Goal: Ask a question: Seek information or help from site administrators or community

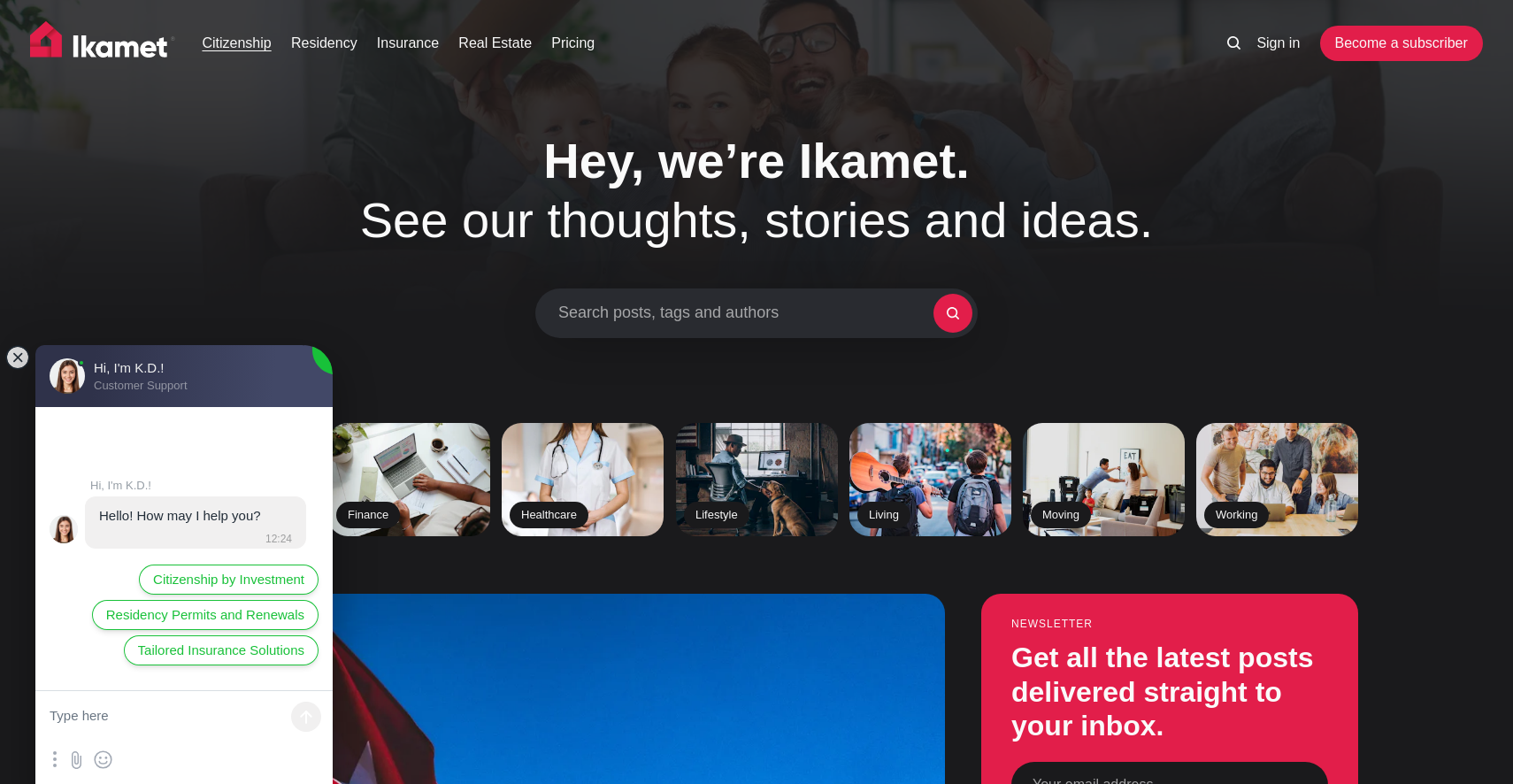
click at [260, 46] on link "Citizenship" at bounding box center [236, 44] width 69 height 21
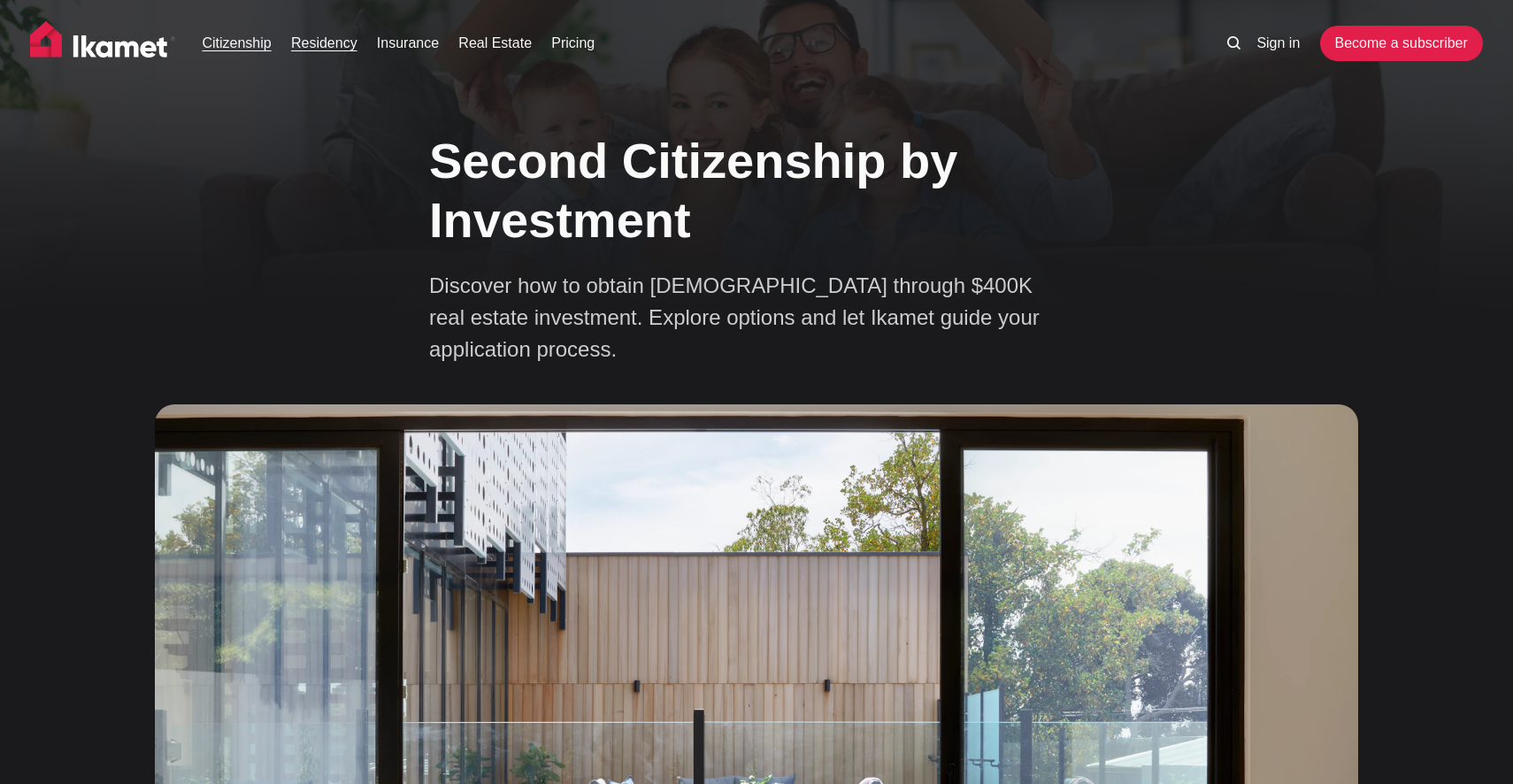
click at [332, 40] on link "Residency" at bounding box center [324, 44] width 66 height 21
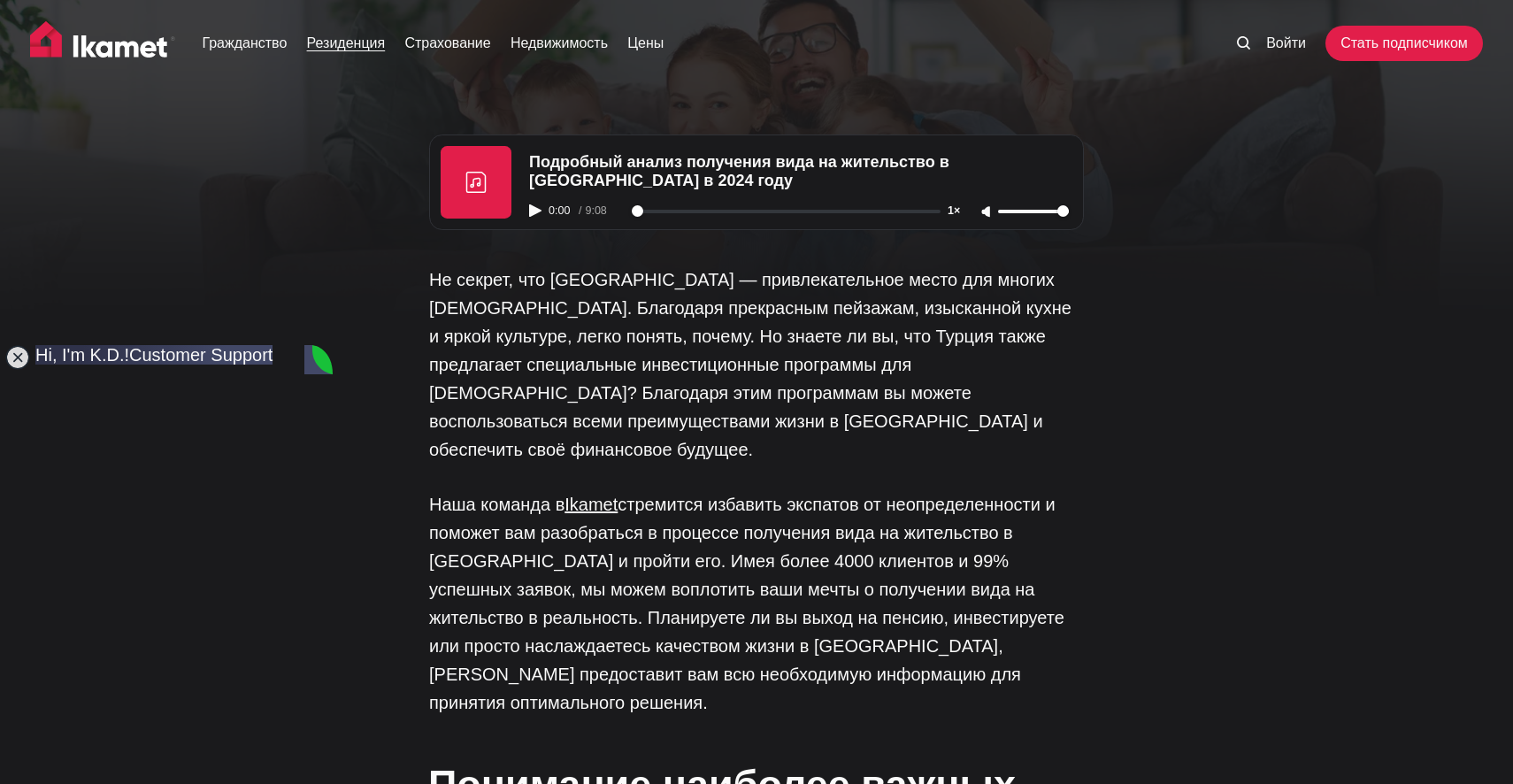
click at [230, 55] on ul "Гражданство Резиденция Страхование Недвижимость Цены" at bounding box center [699, 43] width 1034 height 35
click at [237, 46] on font "Гражданство" at bounding box center [245, 43] width 85 height 15
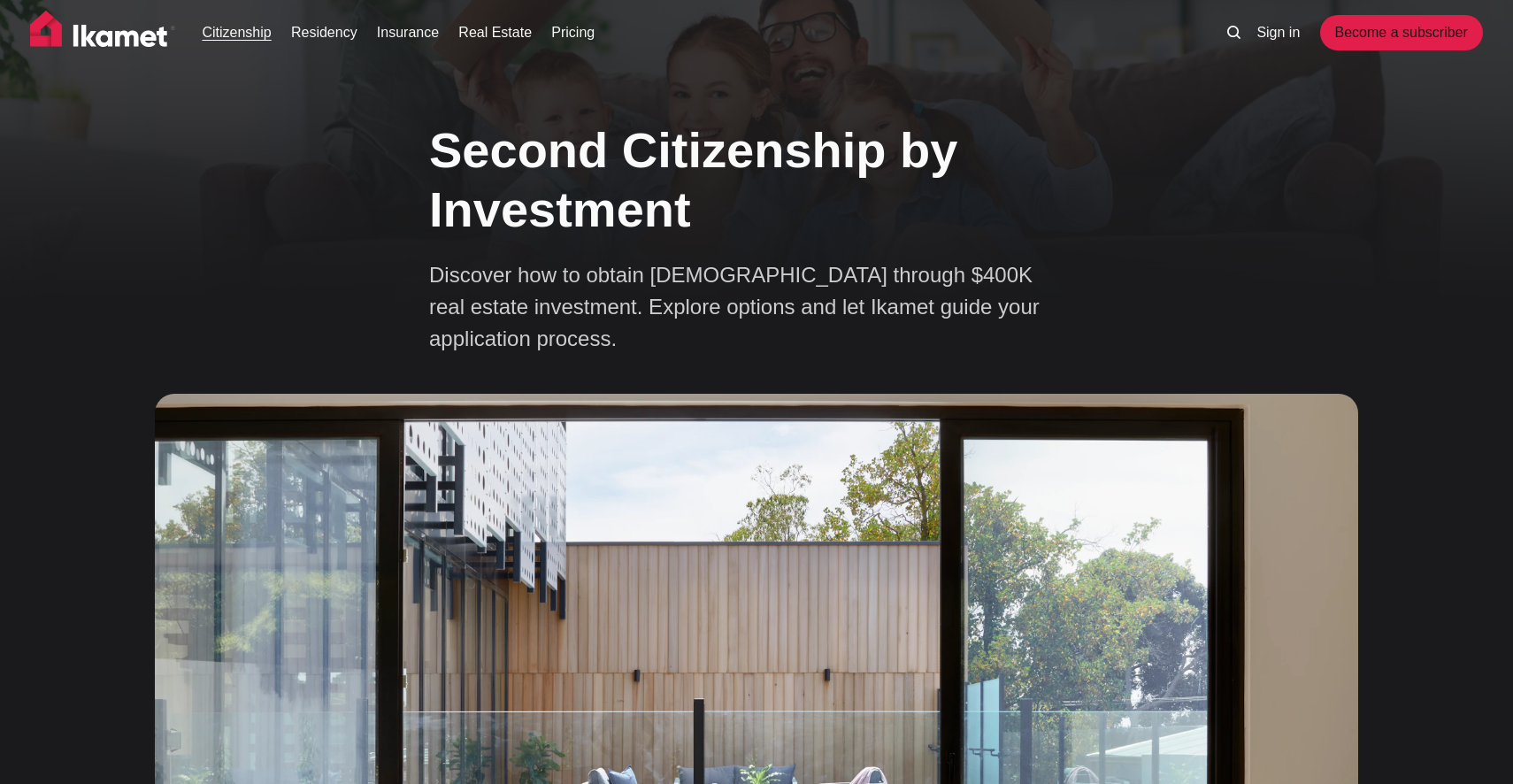
click at [804, 238] on div "Second Citizenship by Investment Discover how to obtain Turkish citizenship thr…" at bounding box center [756, 229] width 655 height 250
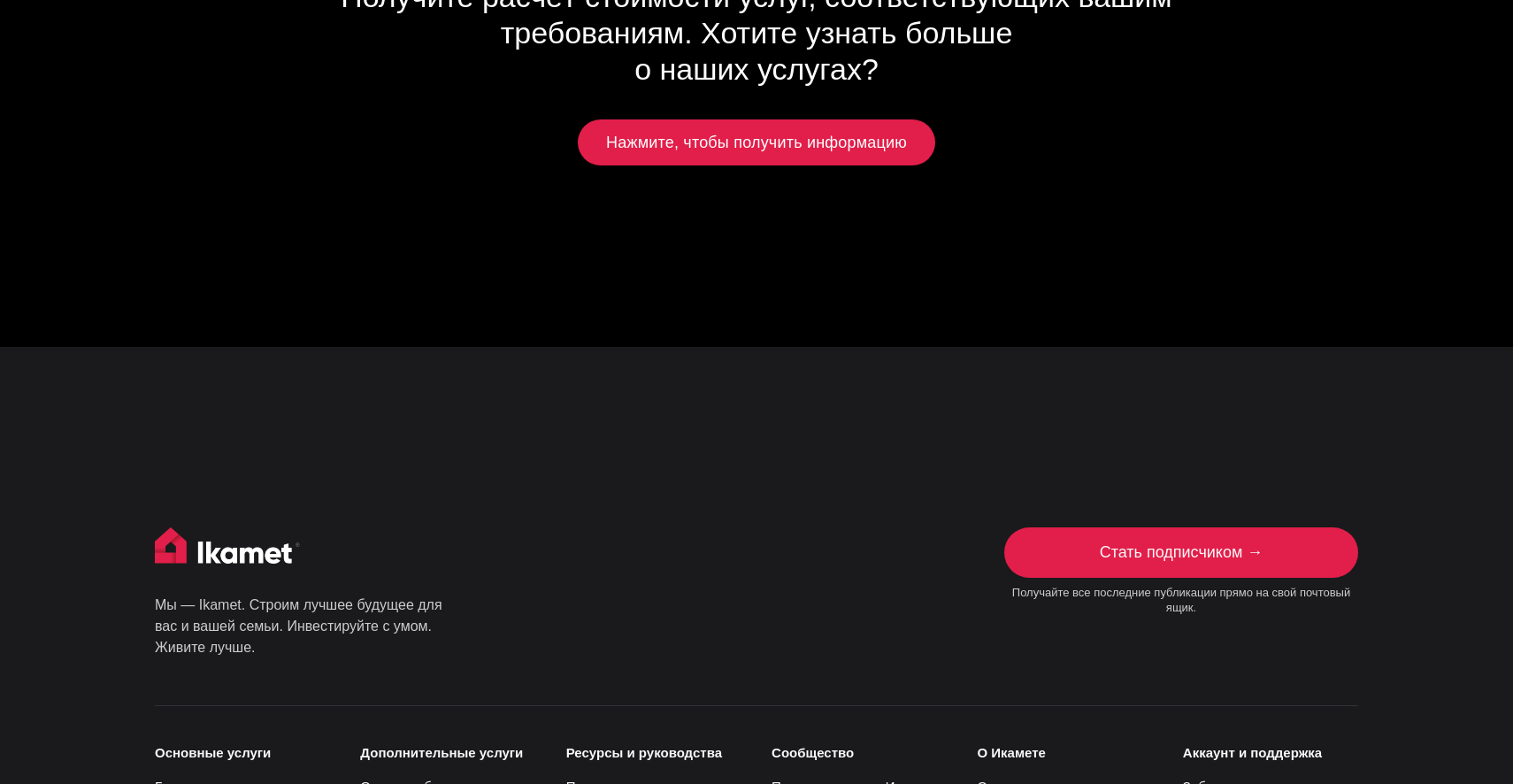
scroll to position [9834, 0]
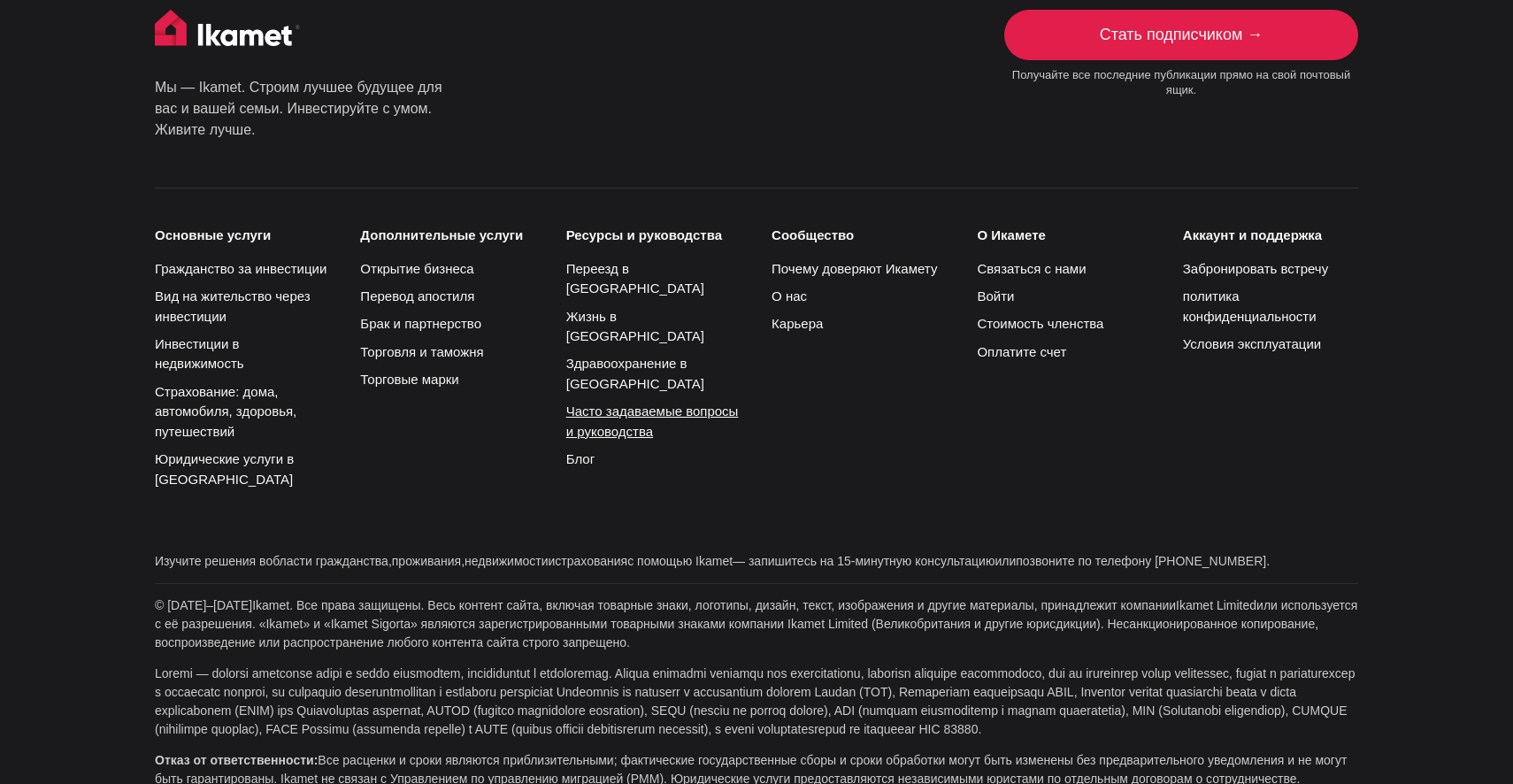
click at [612, 404] on font "Часто задаваемые вопросы и руководства" at bounding box center [652, 421] width 173 height 35
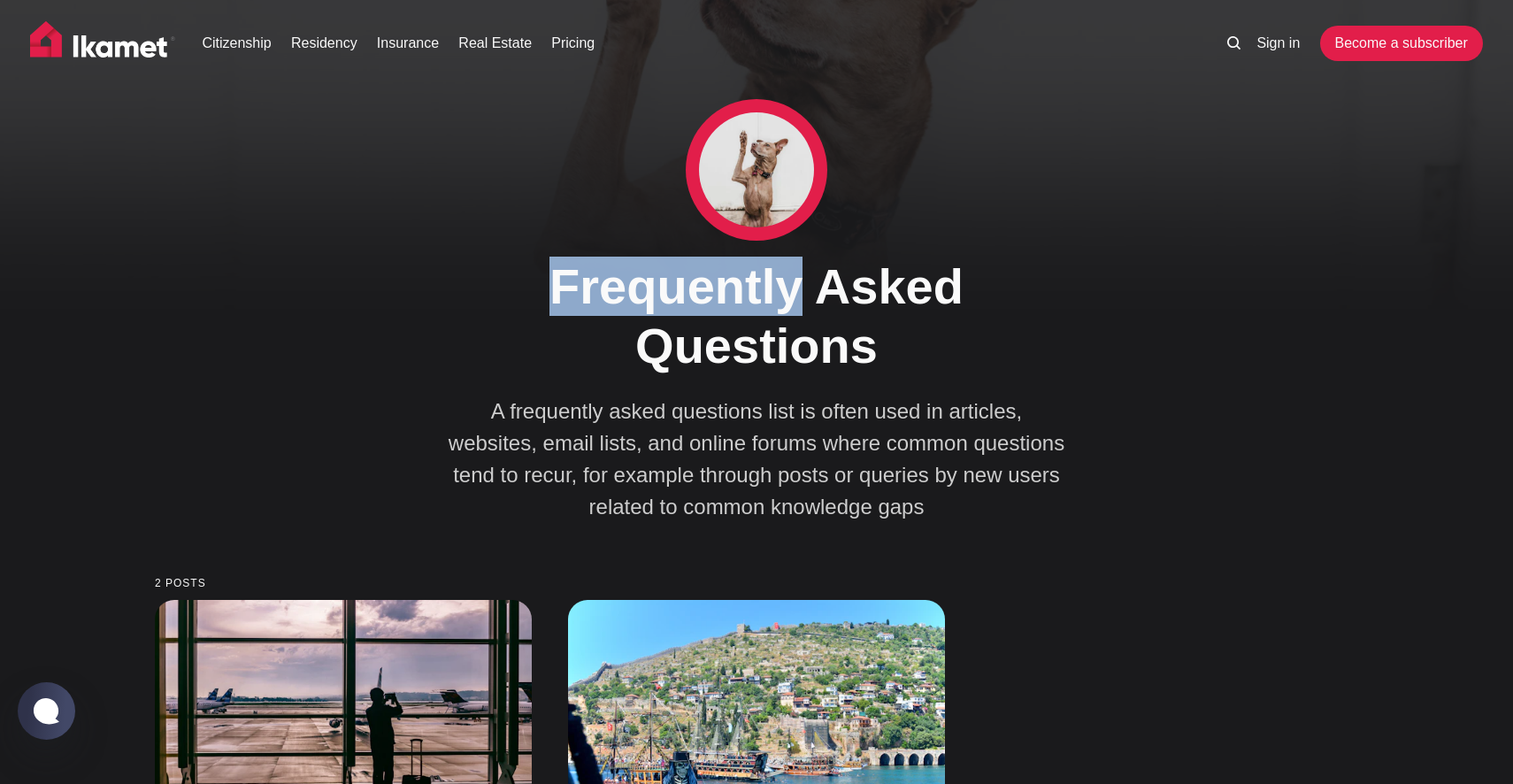
scroll to position [1, 0]
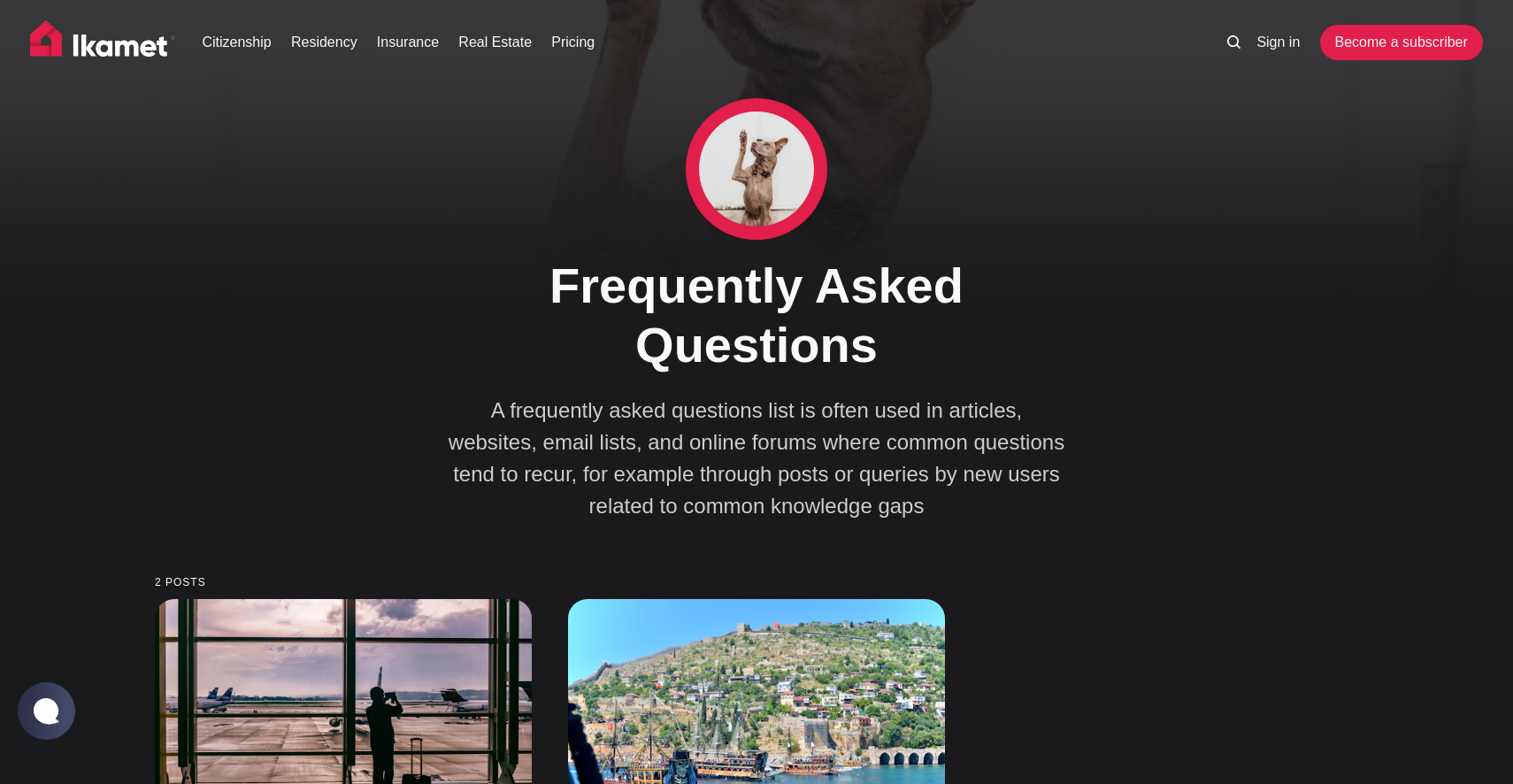
click at [355, 340] on div "Frequently Asked Questions A frequently asked questions list is often used in a…" at bounding box center [756, 310] width 1355 height 424
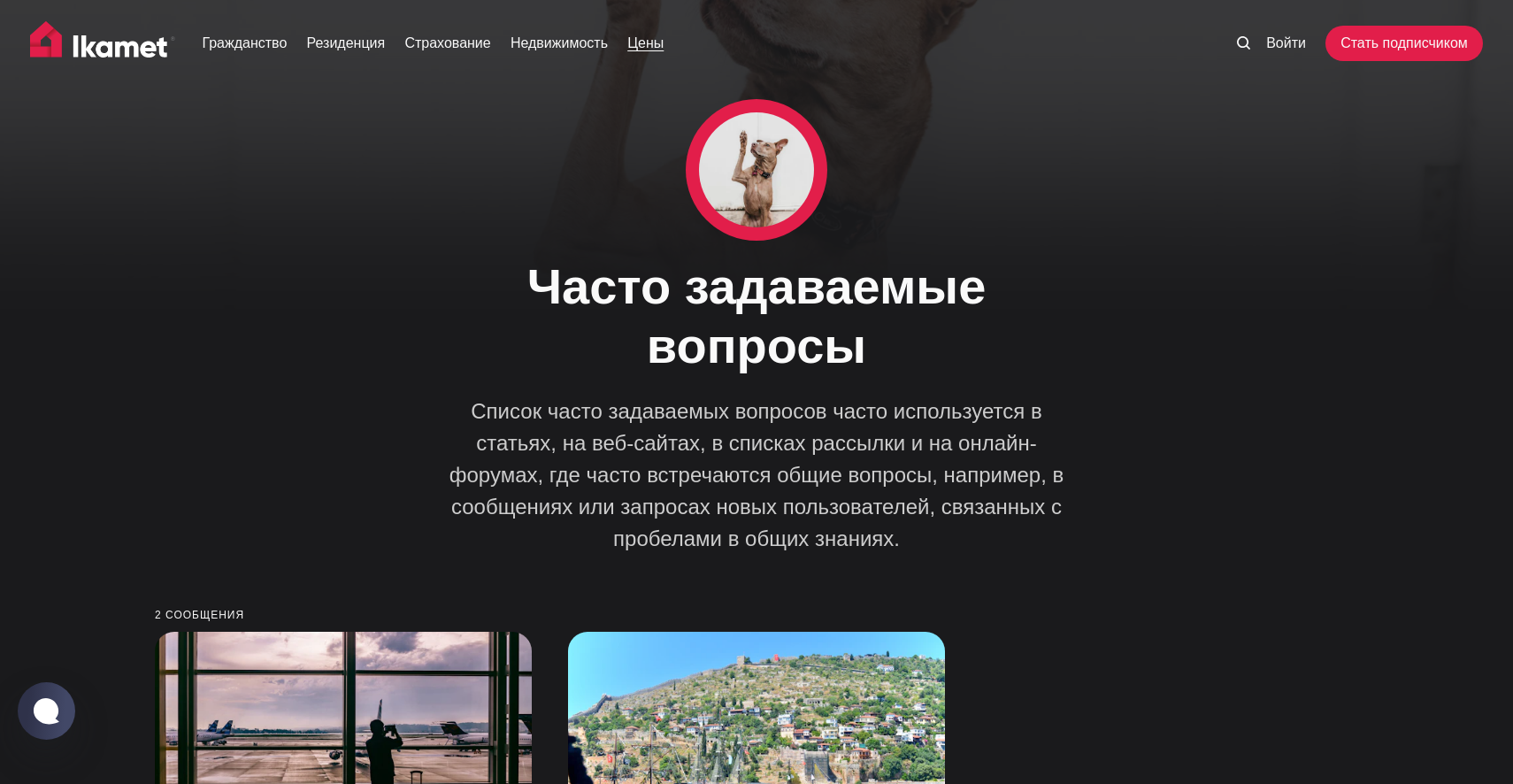
scroll to position [0, 0]
click at [664, 46] on font "Цены" at bounding box center [646, 43] width 36 height 15
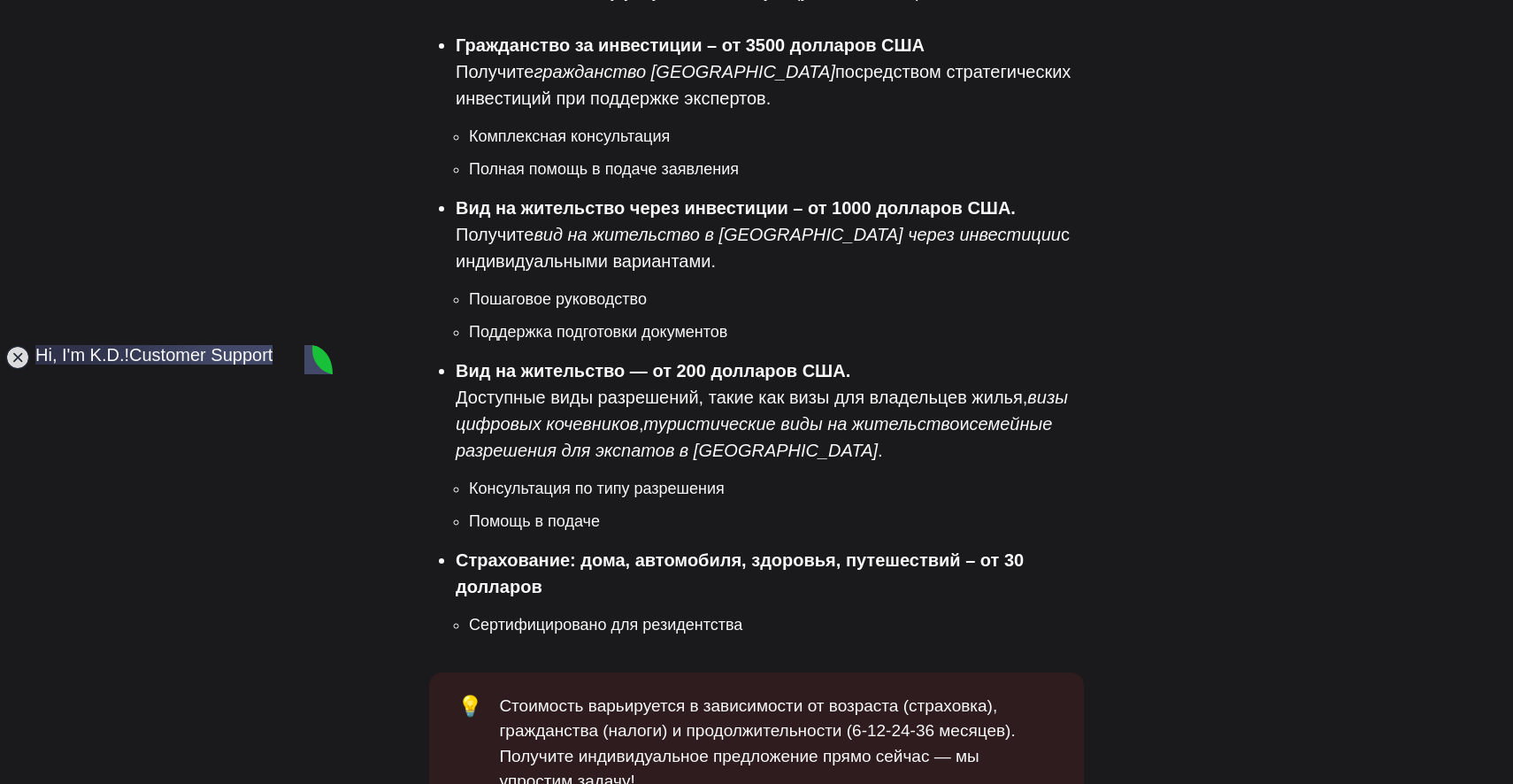
scroll to position [1880, 0]
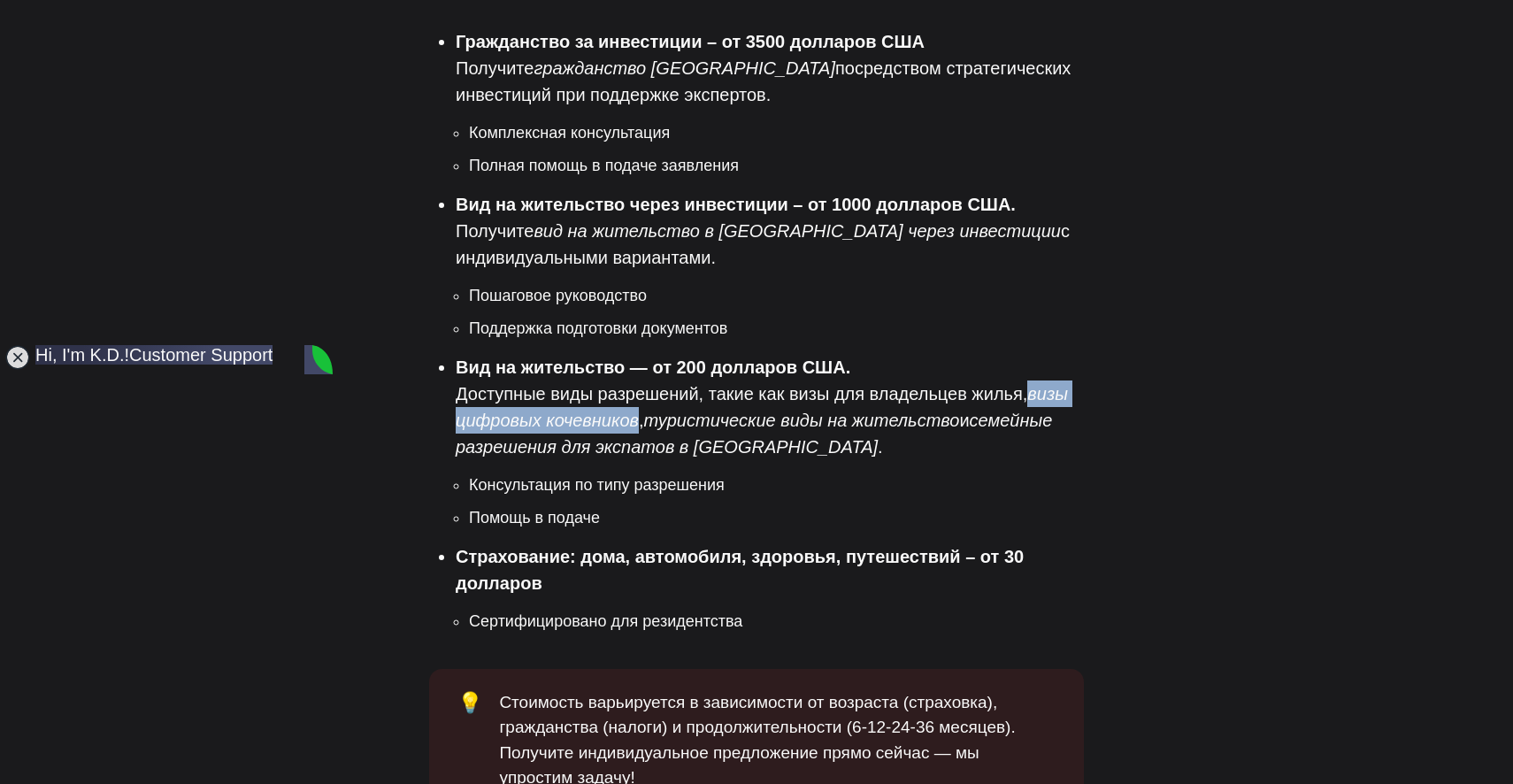
drag, startPoint x: 1029, startPoint y: 302, endPoint x: 638, endPoint y: 338, distance: 392.7
click at [638, 354] on li "Вид на жительство — от 200 долларов США. Доступные виды разрешений, такие как в…" at bounding box center [770, 442] width 629 height 176
copy font "визы цифровых кочевников"
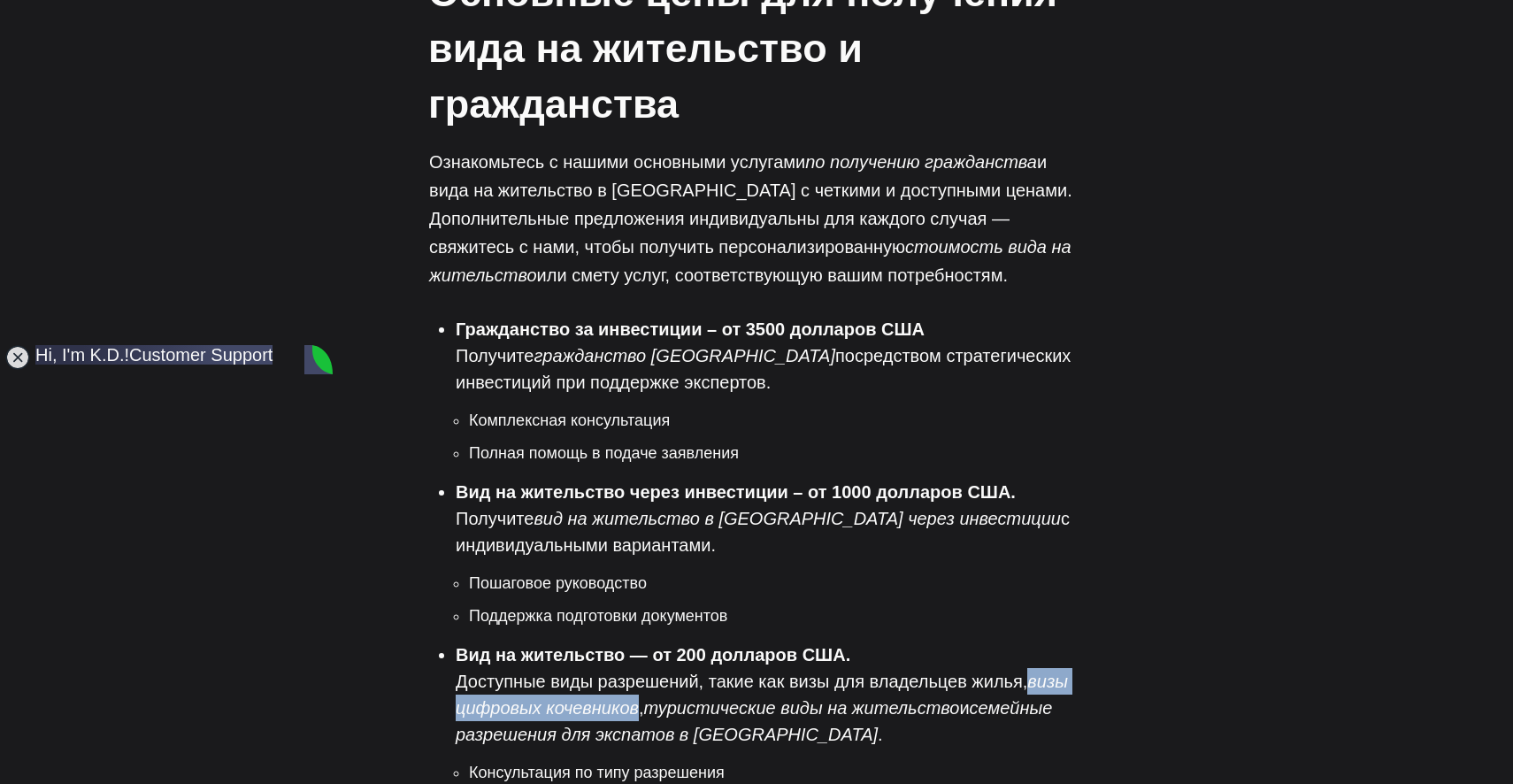
scroll to position [1169, 0]
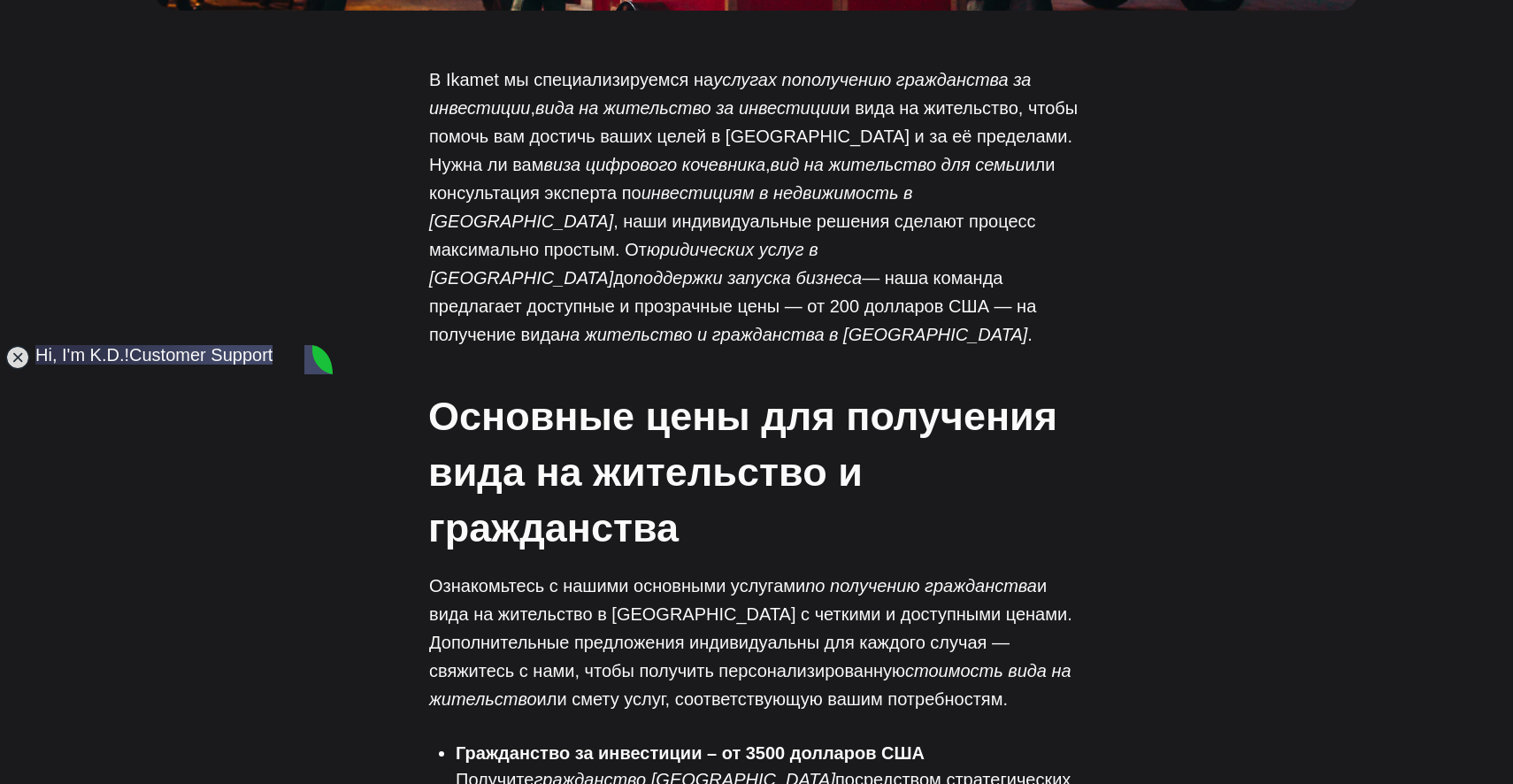
copy font "визы цифровых кочевников"
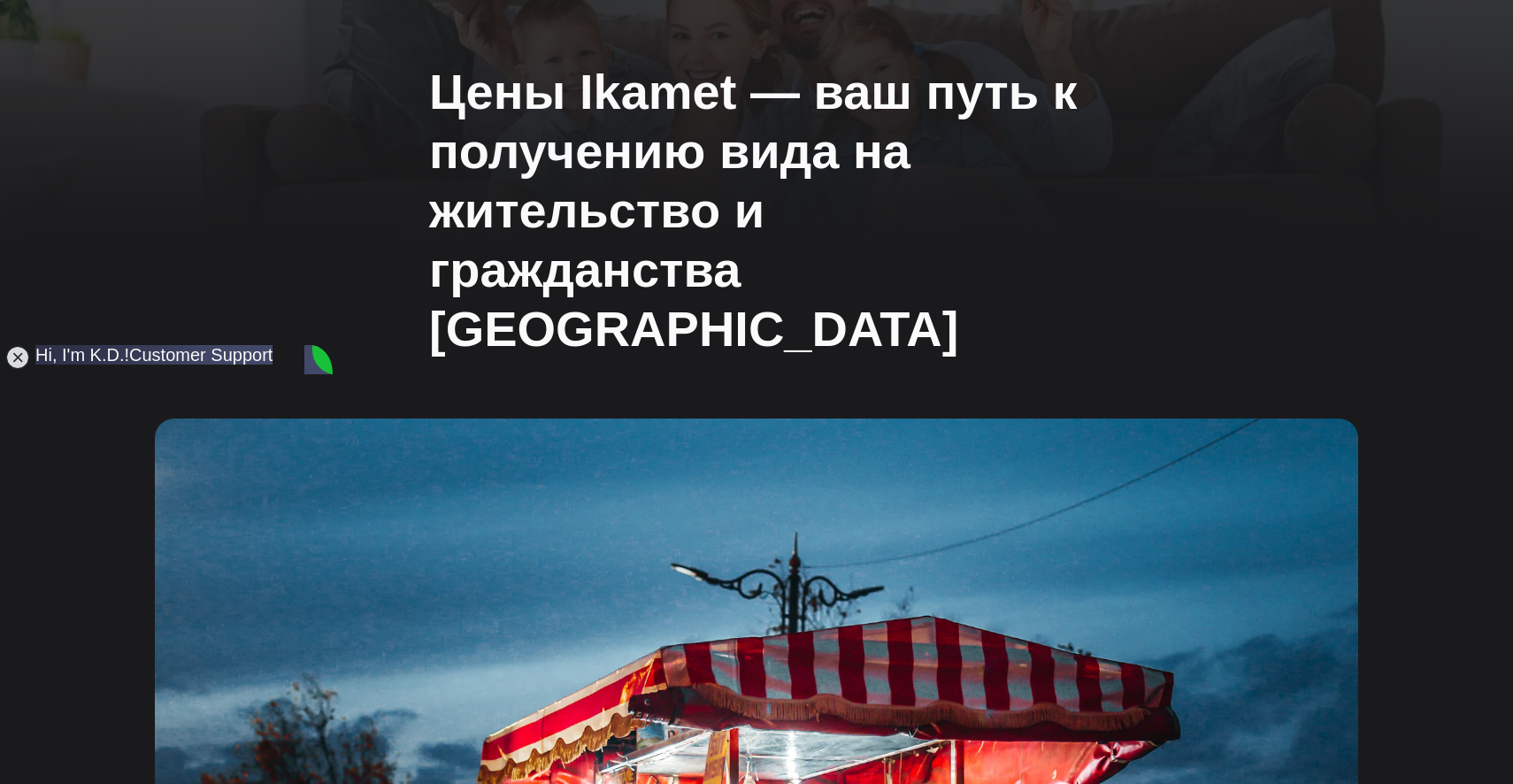
scroll to position [0, 0]
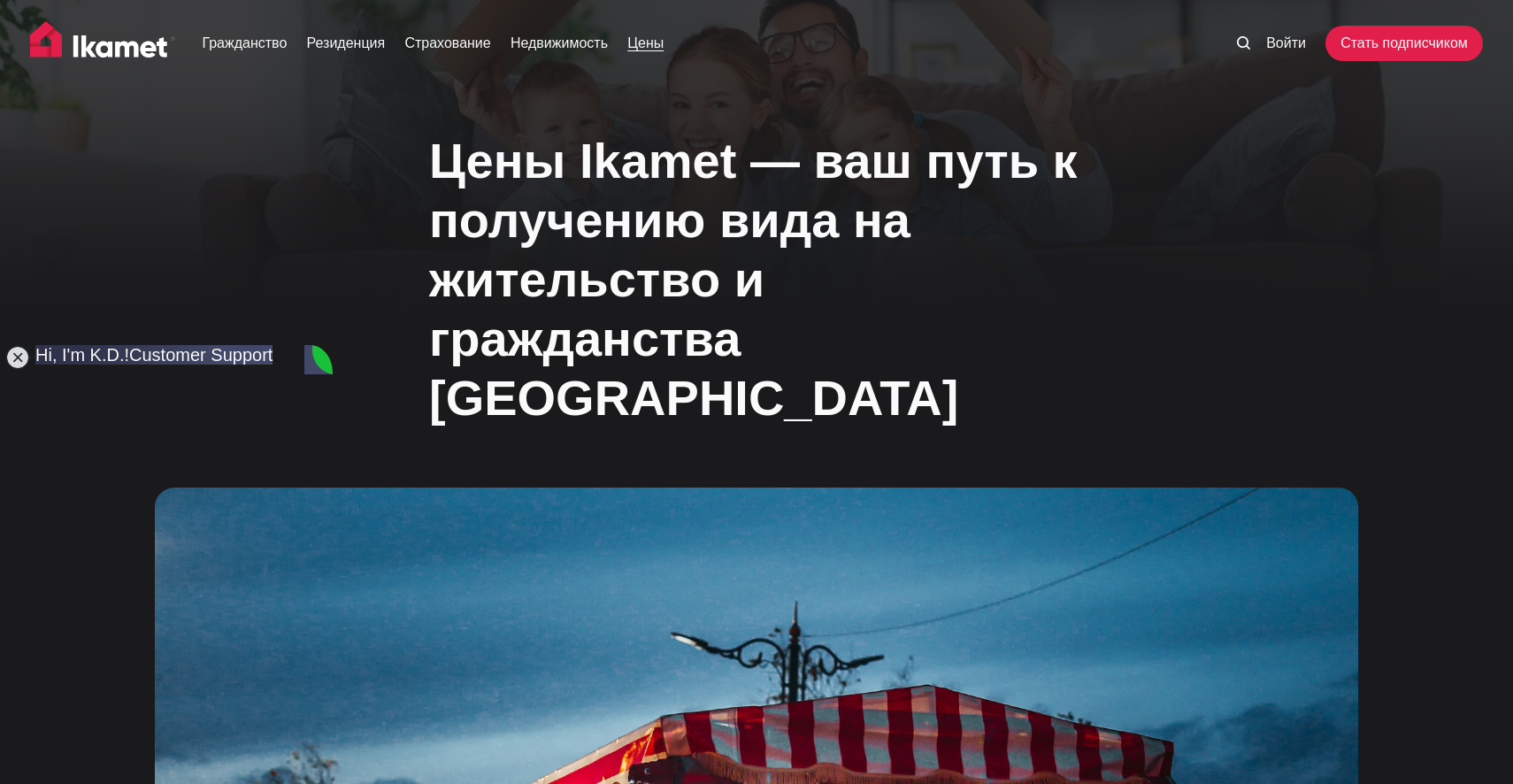
paste textarea "Hello, Could you please tell me if it is possible to obtain a digital nomad vis…"
type textarea "Hello, Could you please tell me if it is possible to obtain a digital nomad vis…"
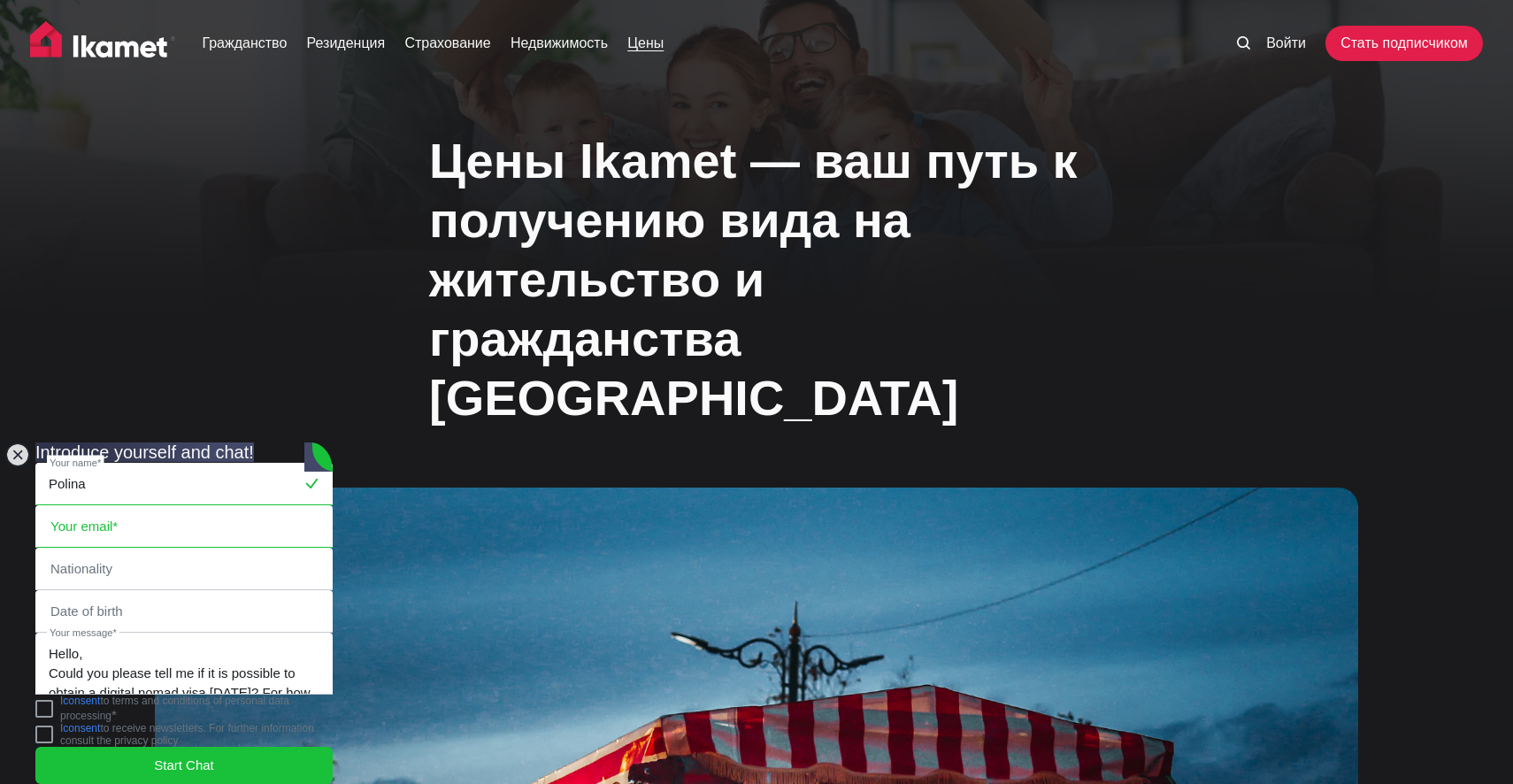
type input "Polina"
click at [190, 483] on jdiv "Polina Your name* Your email* Nationality Date of birth Hello, Could you please…" at bounding box center [184, 618] width 298 height 311
click at [191, 506] on input "email" at bounding box center [184, 526] width 296 height 41
paste input "[EMAIL_ADDRESS][DOMAIN_NAME]"
type input "[EMAIL_ADDRESS][DOMAIN_NAME]"
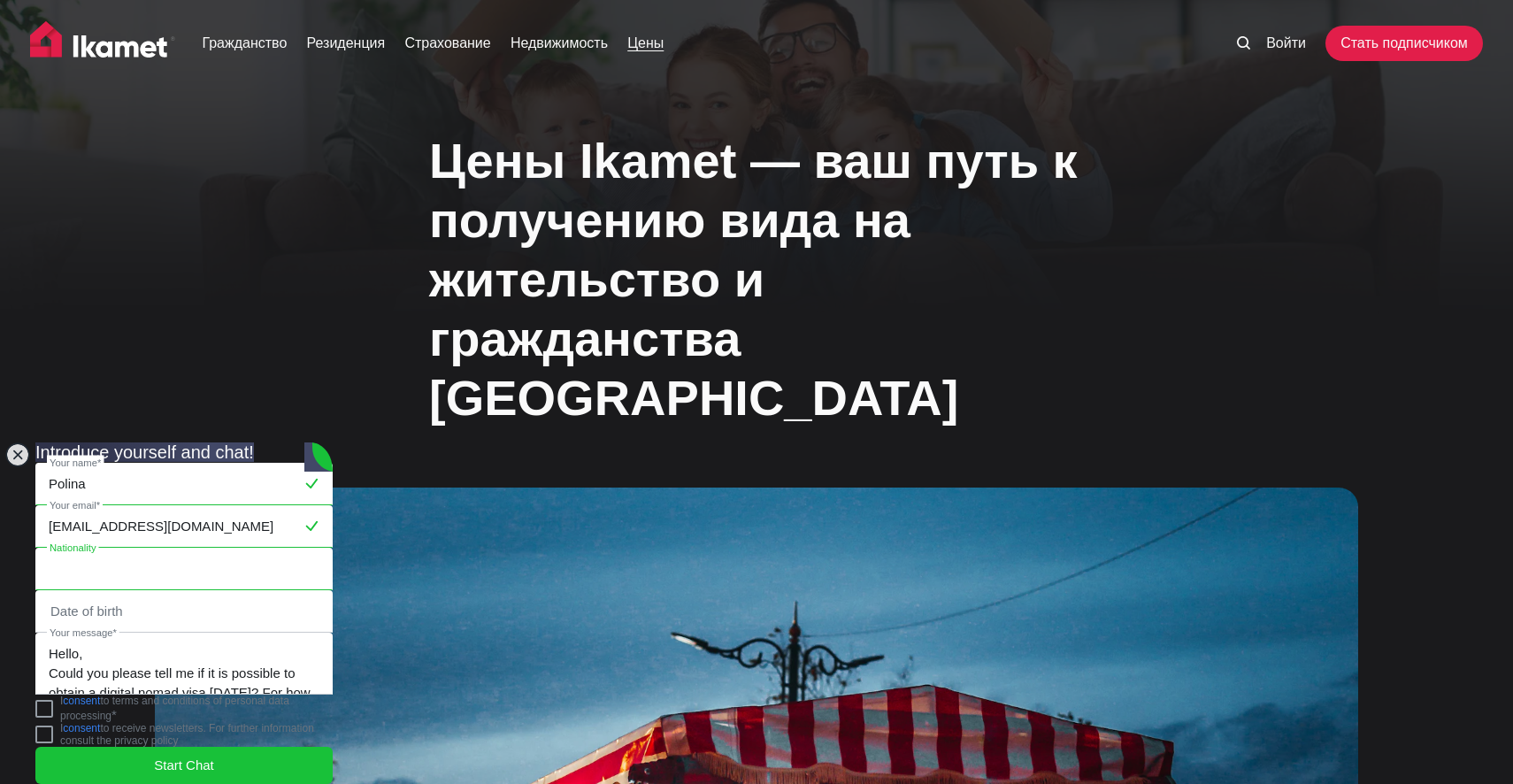
click at [126, 549] on input "text" at bounding box center [184, 569] width 296 height 41
click at [149, 591] on input "text" at bounding box center [184, 611] width 296 height 41
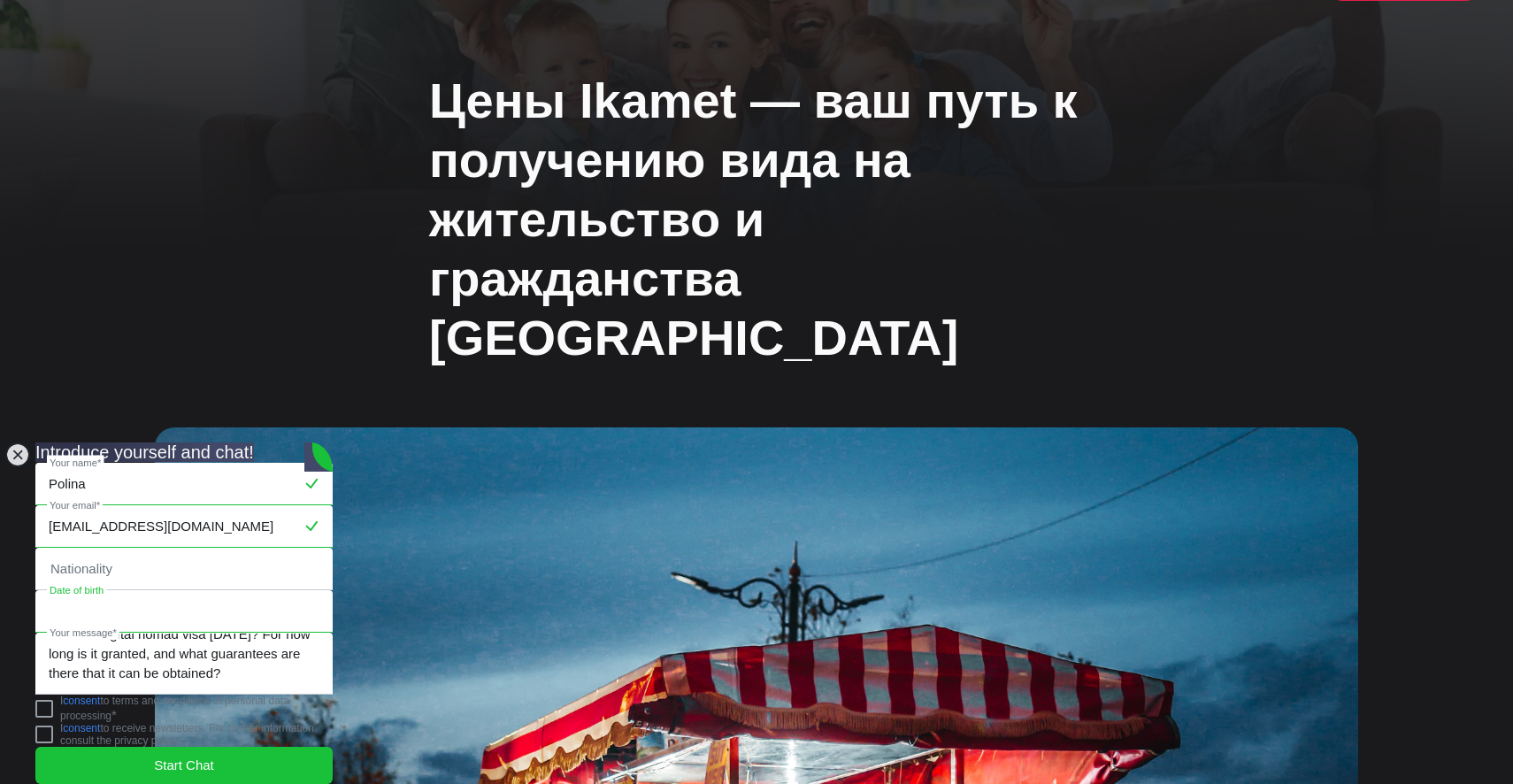
scroll to position [78, 0]
click at [53, 707] on jdiv at bounding box center [44, 708] width 18 height 18
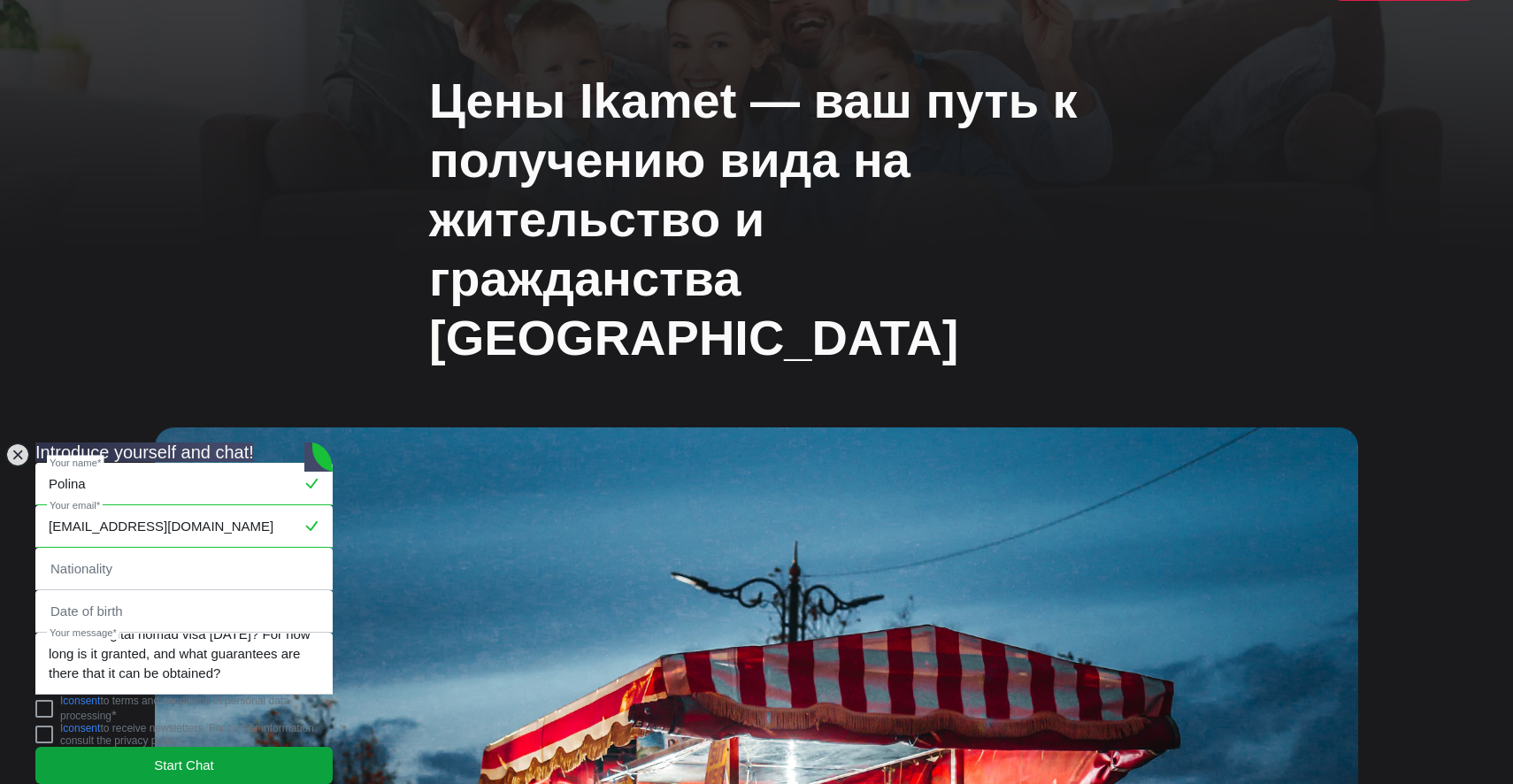
click at [139, 748] on jdiv "Start Chat" at bounding box center [184, 765] width 298 height 37
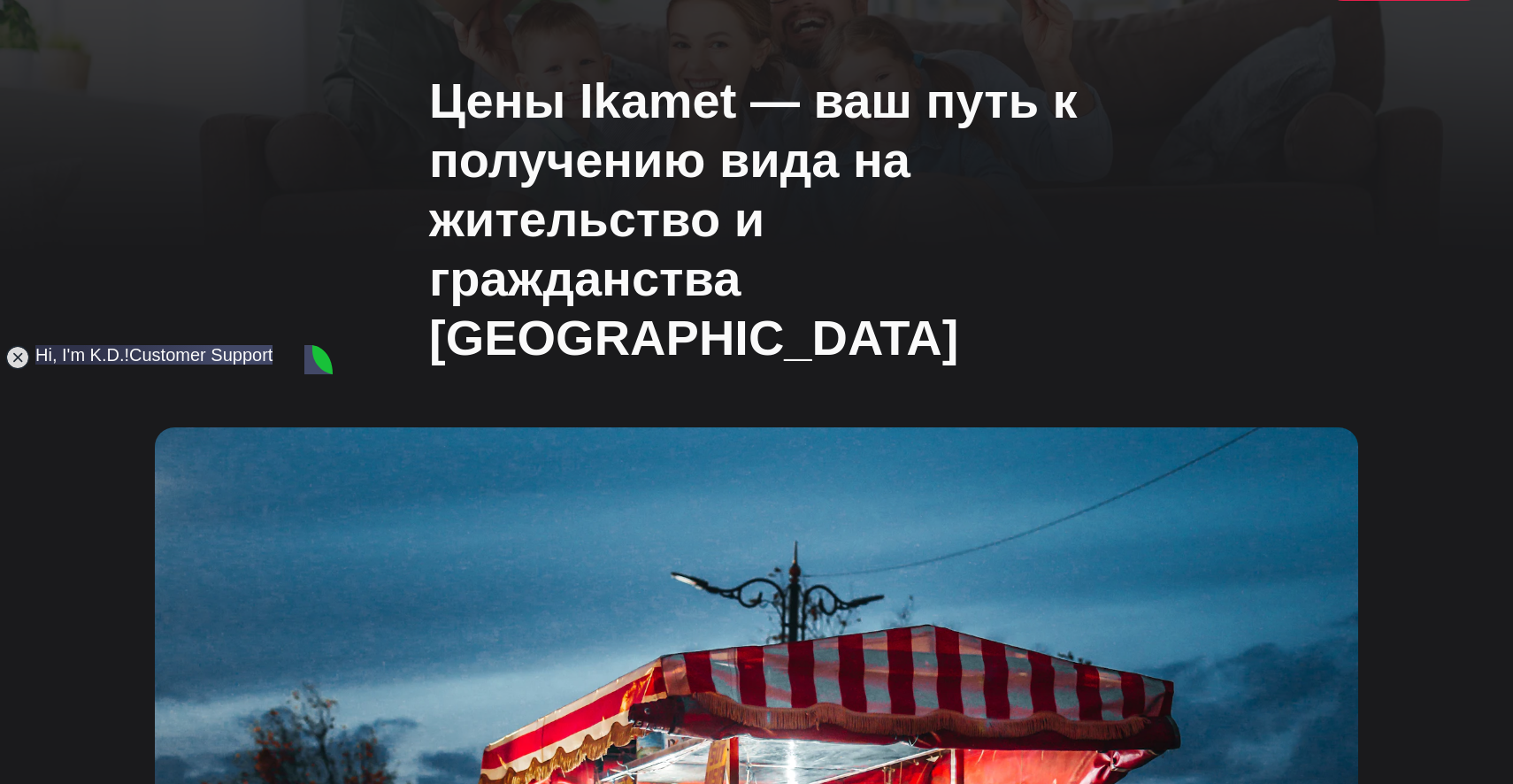
drag, startPoint x: 194, startPoint y: 649, endPoint x: 98, endPoint y: 581, distance: 117.6
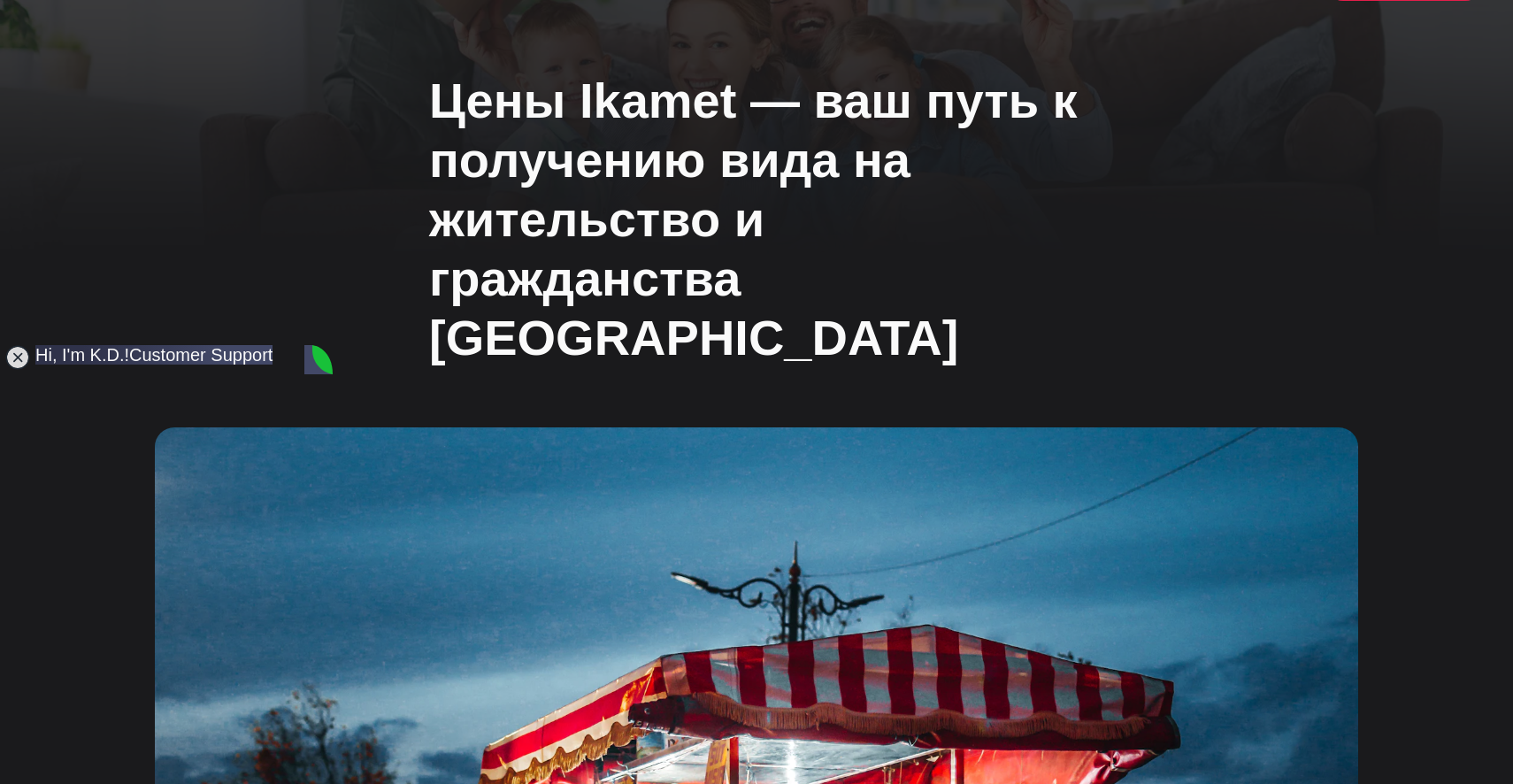
drag, startPoint x: 166, startPoint y: 640, endPoint x: 100, endPoint y: 589, distance: 83.4
drag, startPoint x: 135, startPoint y: 593, endPoint x: 204, endPoint y: 644, distance: 85.8
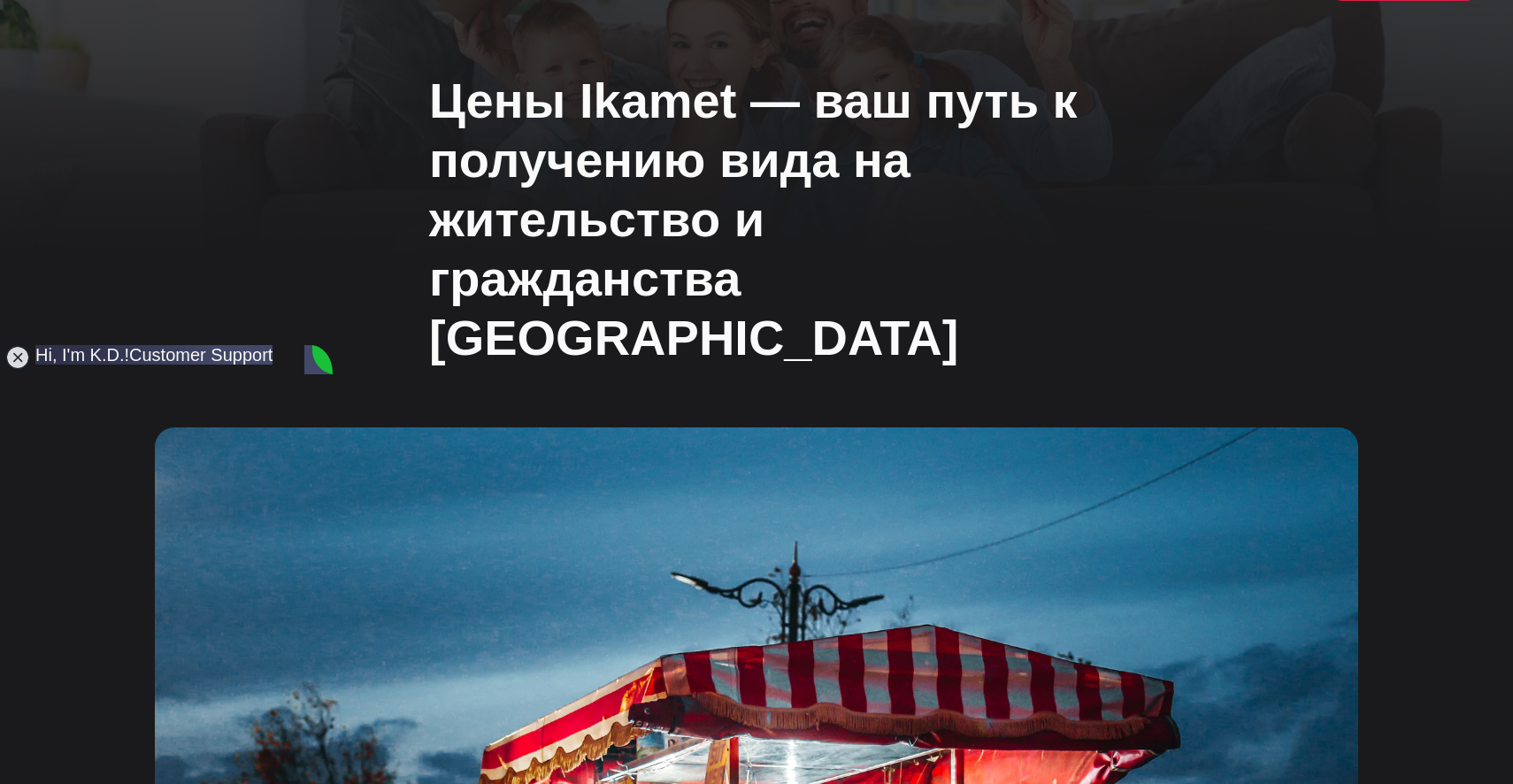
copy jdiv "yes it's def possible depending on your nationality and few other requirments"
drag, startPoint x: 214, startPoint y: 626, endPoint x: 94, endPoint y: 608, distance: 121.3
drag, startPoint x: 99, startPoint y: 609, endPoint x: 264, endPoint y: 633, distance: 166.7
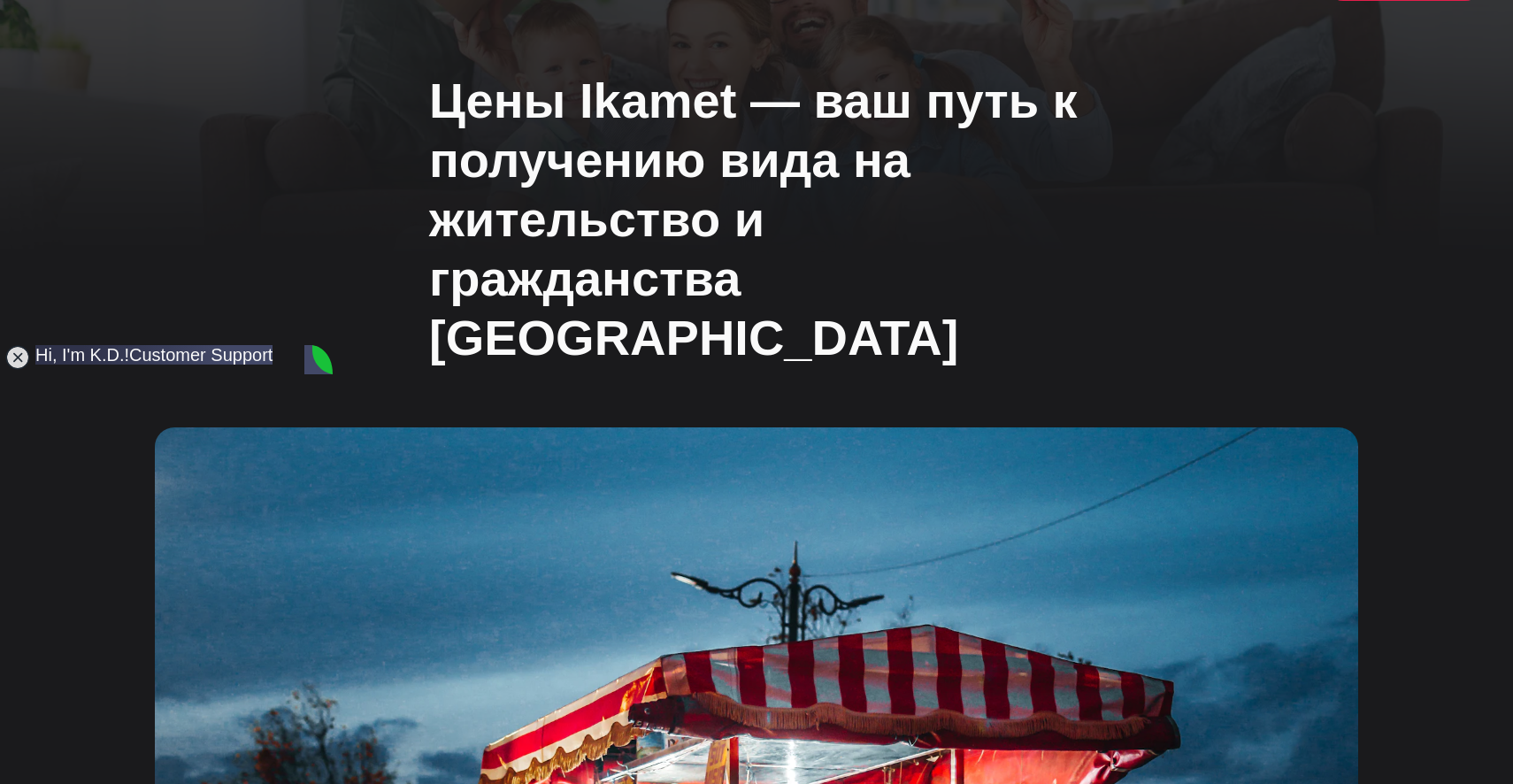
drag, startPoint x: 252, startPoint y: 634, endPoint x: 167, endPoint y: 538, distance: 128.2
copy jdiv "It's a 3 stage process from start to finish for residency"
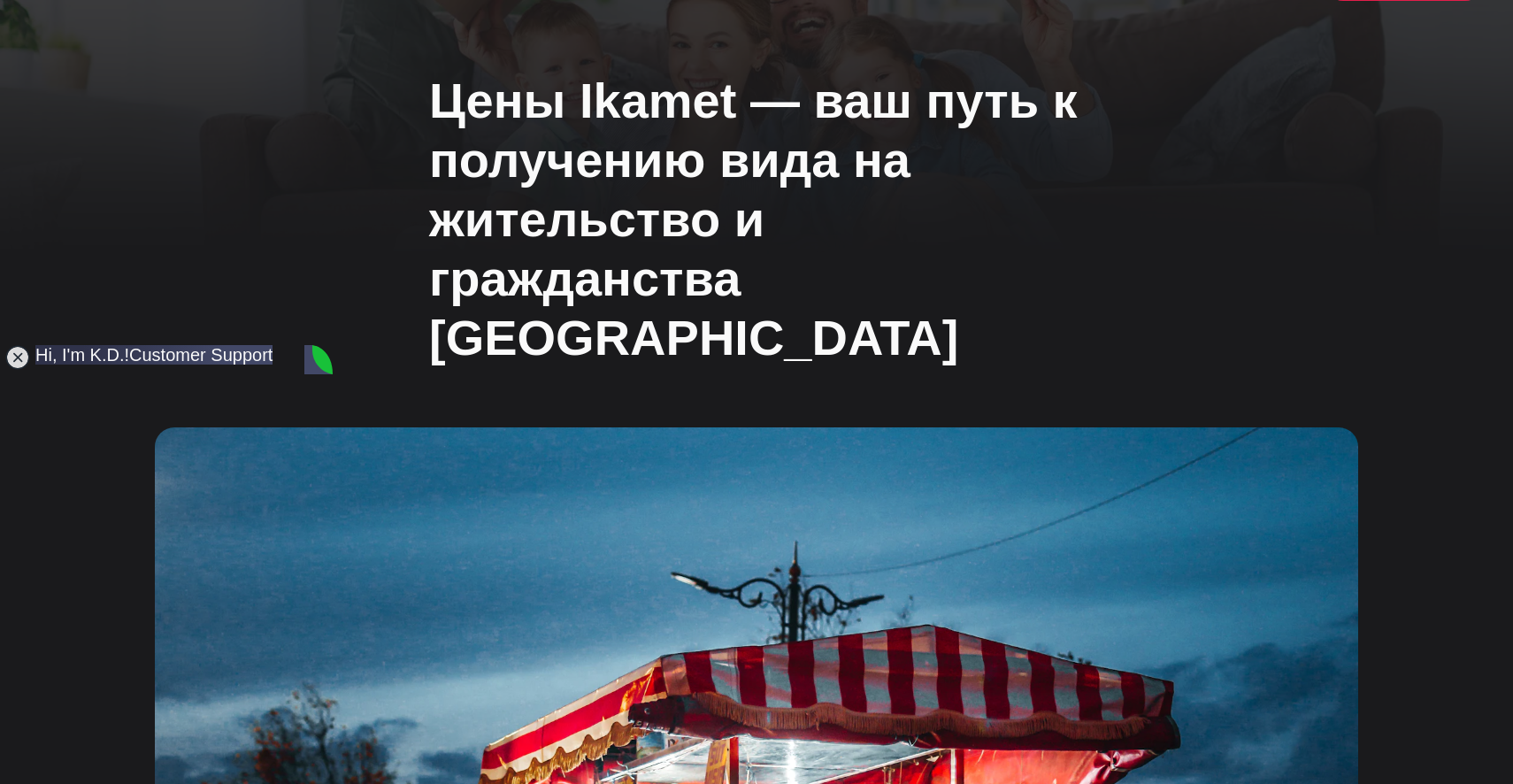
drag, startPoint x: 214, startPoint y: 646, endPoint x: 100, endPoint y: 644, distance: 114.0
drag, startPoint x: 100, startPoint y: 644, endPoint x: 213, endPoint y: 644, distance: 113.0
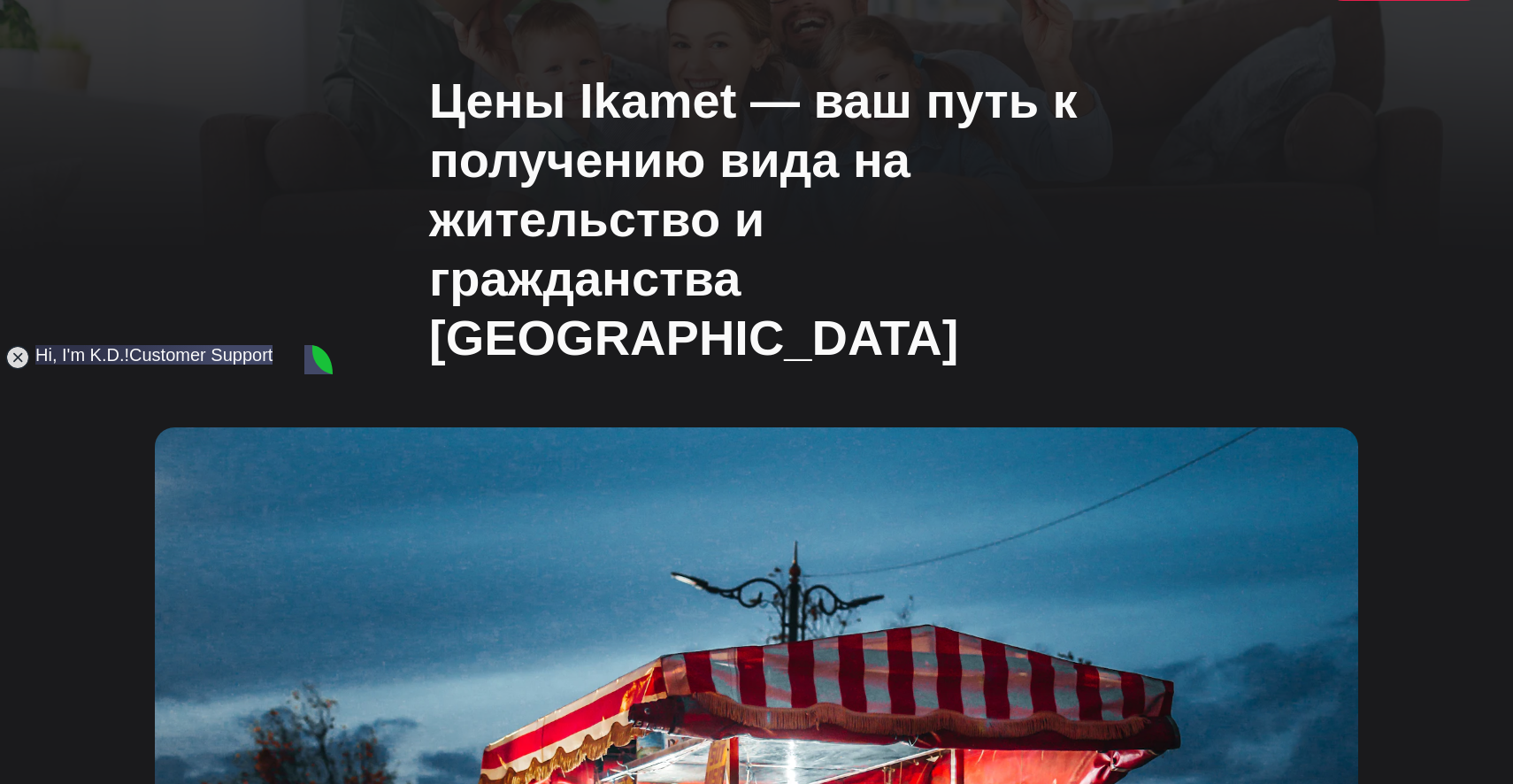
drag, startPoint x: 213, startPoint y: 650, endPoint x: 179, endPoint y: 538, distance: 117.0
copy jdiv "It's granted for one year but [PERSON_NAME] stay is 90 days"
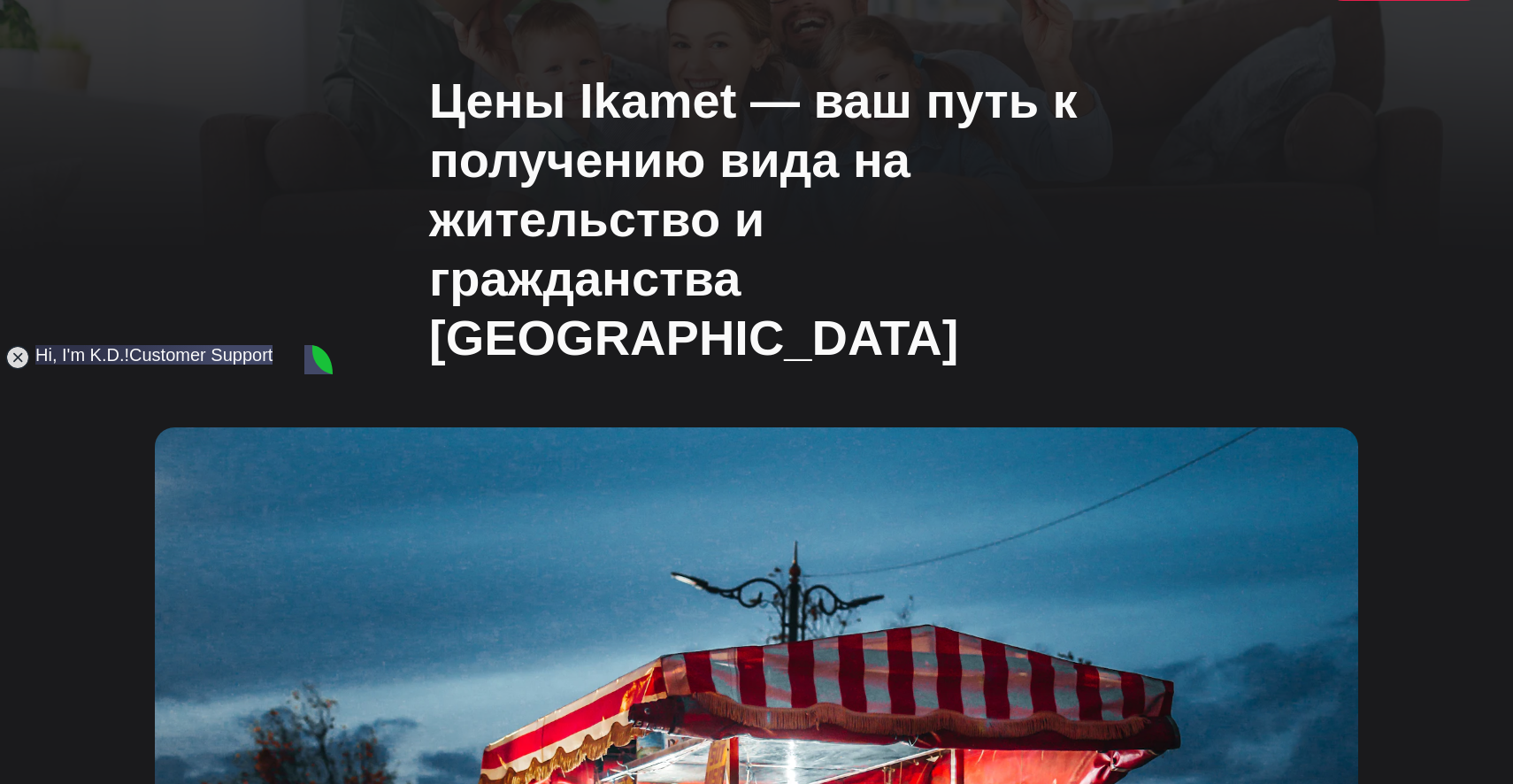
drag, startPoint x: 137, startPoint y: 637, endPoint x: 102, endPoint y: 591, distance: 57.8
drag, startPoint x: 100, startPoint y: 589, endPoint x: 182, endPoint y: 651, distance: 102.8
copy jdiv "If you want longer you must apply for residency after and that first permit wil…"
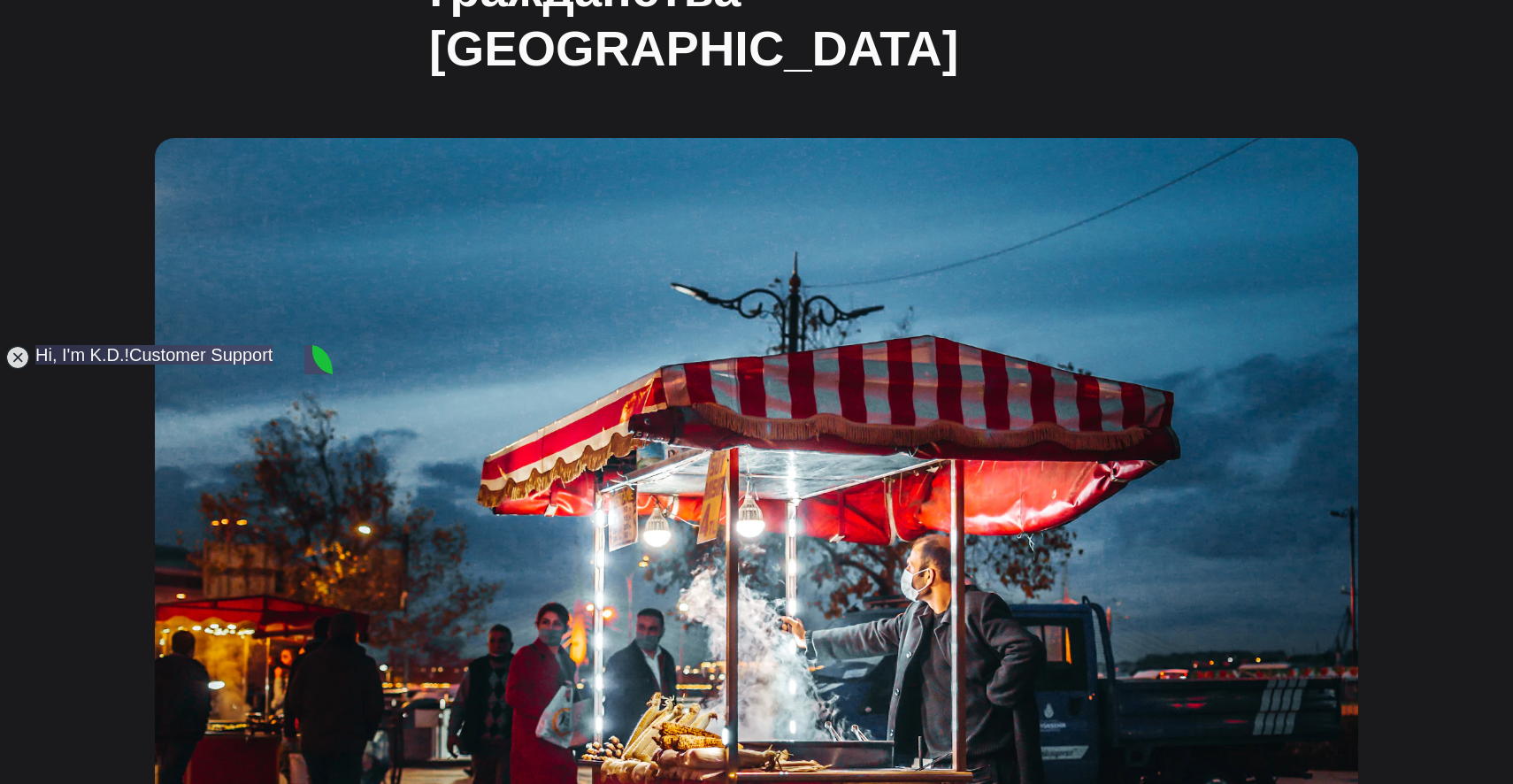
scroll to position [361, 0]
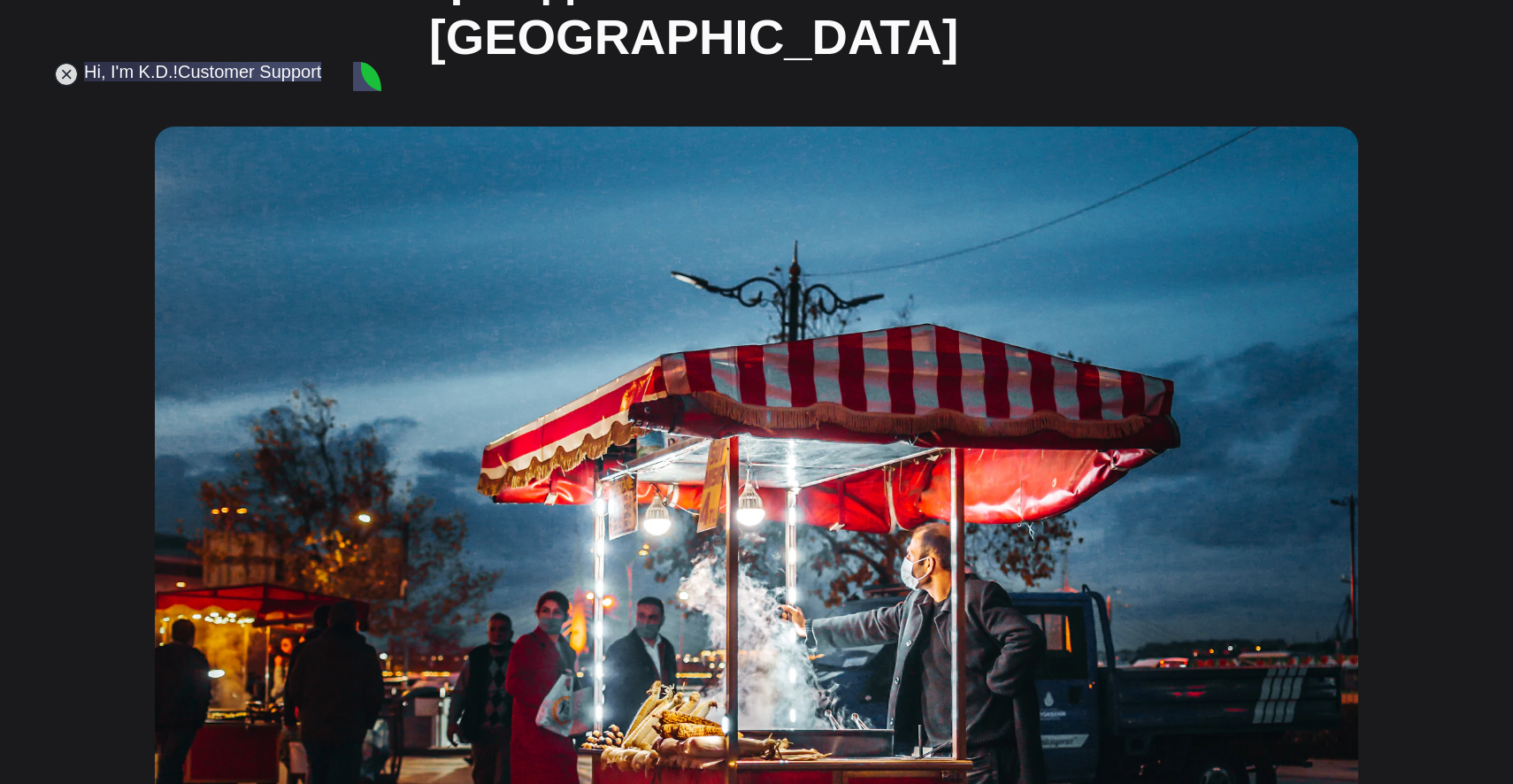
drag, startPoint x: 176, startPoint y: 346, endPoint x: 223, endPoint y: 232, distance: 123.3
click at [226, 60] on jdiv at bounding box center [232, 423] width 2067 height 2491
paste textarea "and what is this three stage process"
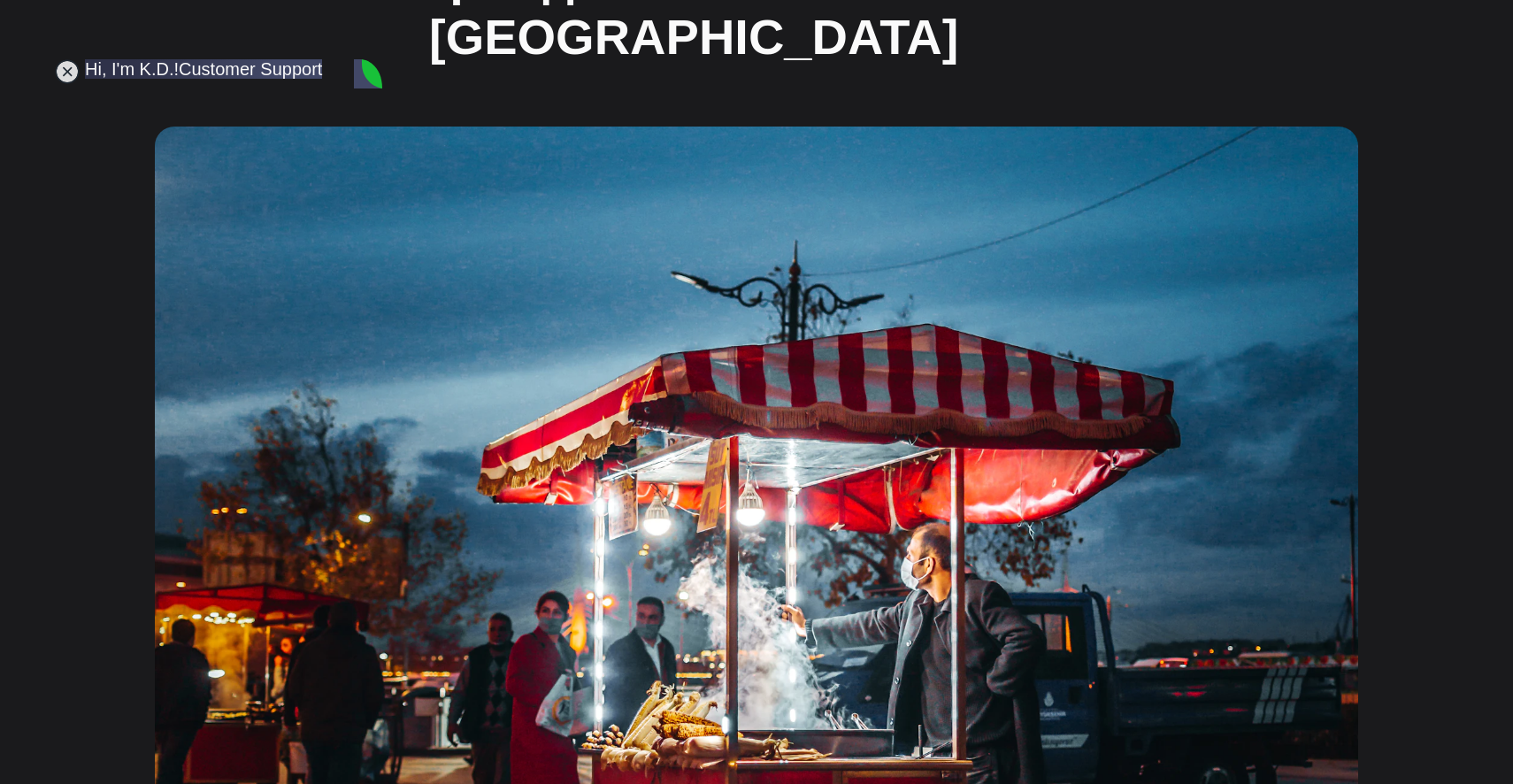
type textarea "and what is this three stage process?"
drag, startPoint x: 218, startPoint y: 644, endPoint x: 158, endPoint y: 590, distance: 80.7
drag, startPoint x: 151, startPoint y: 589, endPoint x: 300, endPoint y: 594, distance: 149.1
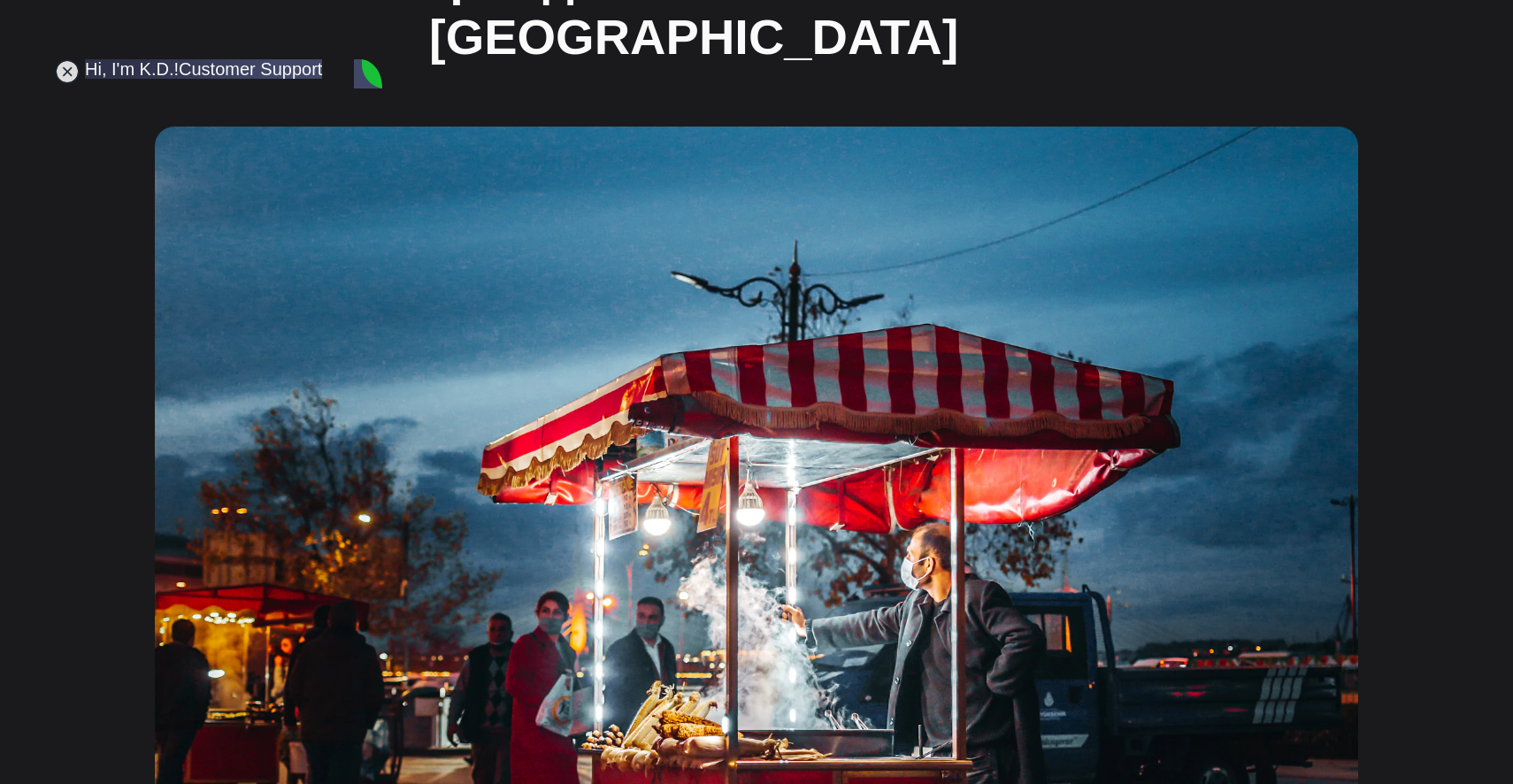
copy jdiv "1. Eligibility check / conformaity certificate 2. Visa 3. Residency"
drag, startPoint x: 146, startPoint y: 544, endPoint x: 246, endPoint y: 645, distance: 142.1
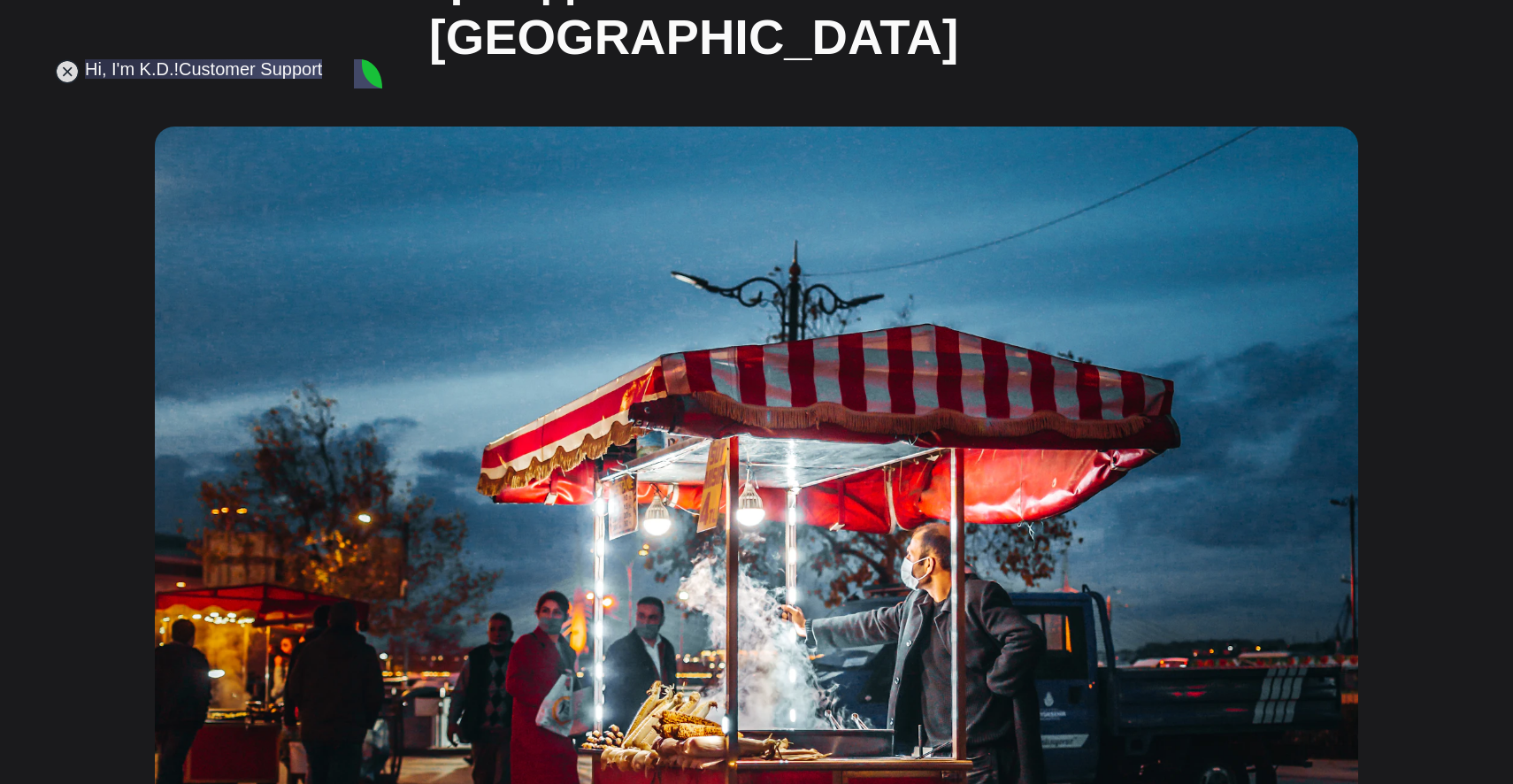
drag, startPoint x: 151, startPoint y: 549, endPoint x: 286, endPoint y: 652, distance: 169.8
copy jdiv "What's your nationality and date of birth, as well are you earning more than 3K…"
paste textarea "russian"
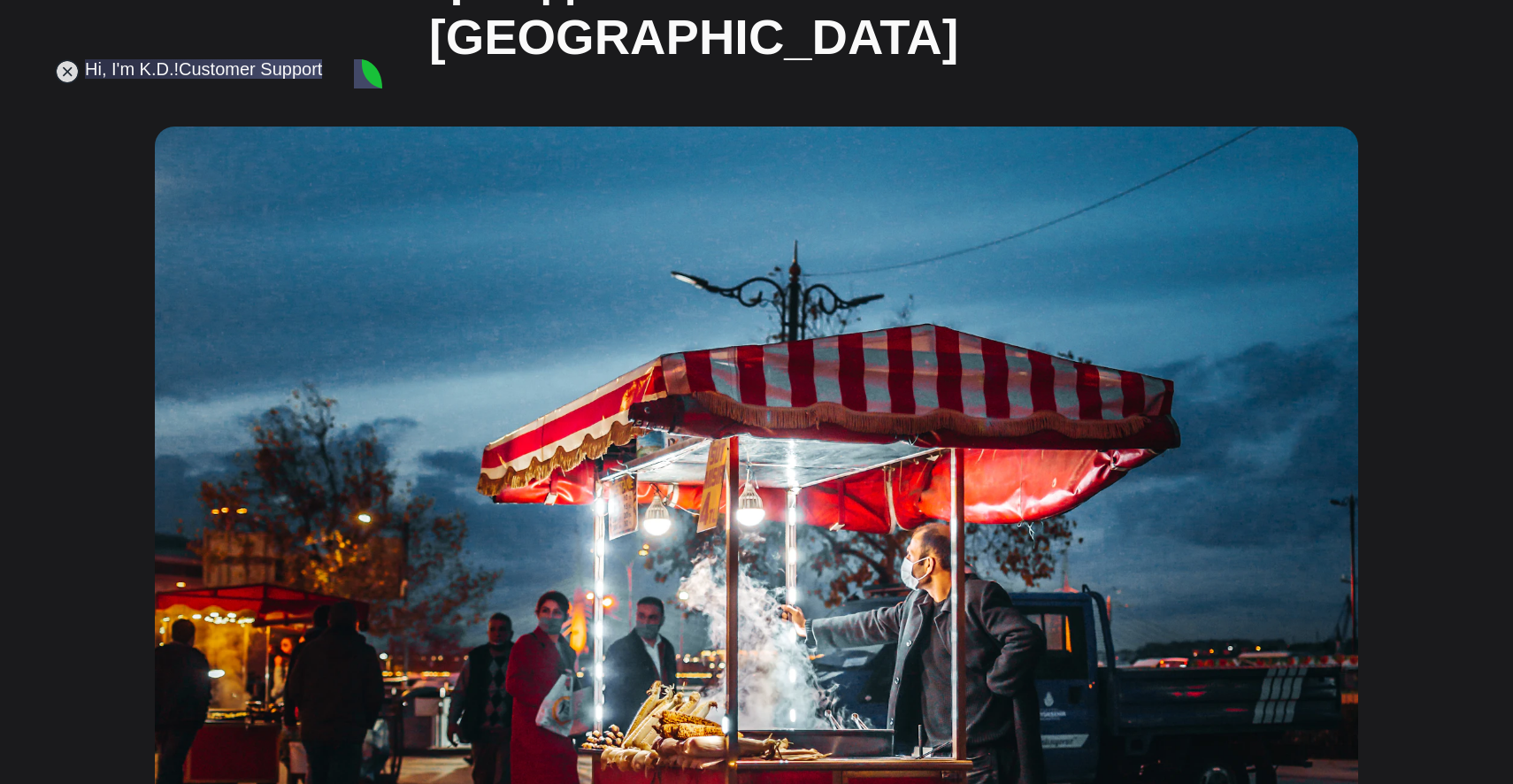
type textarea "russian, нуы"
drag, startPoint x: 260, startPoint y: 531, endPoint x: 248, endPoint y: 629, distance: 98.7
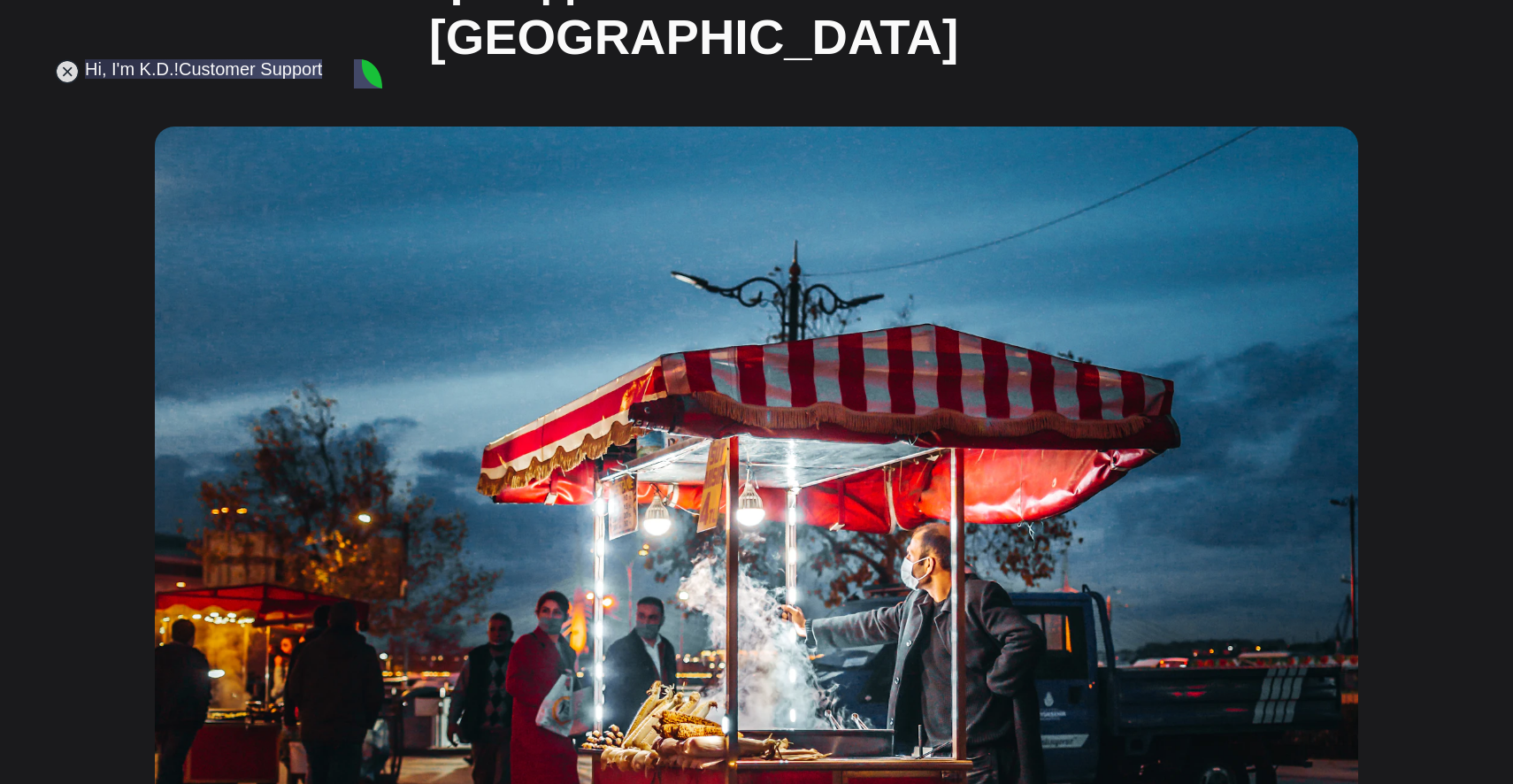
copy jdiv "3K USD/monthly or 36K annually. Do you hold a degree or higher?"
paste textarea "3K USD/monthly or 36K annually. Do you hold a degree or higher?"
type textarea "3K USD/monthly or 36K annually. Do you hold a degree or higher? - yes"
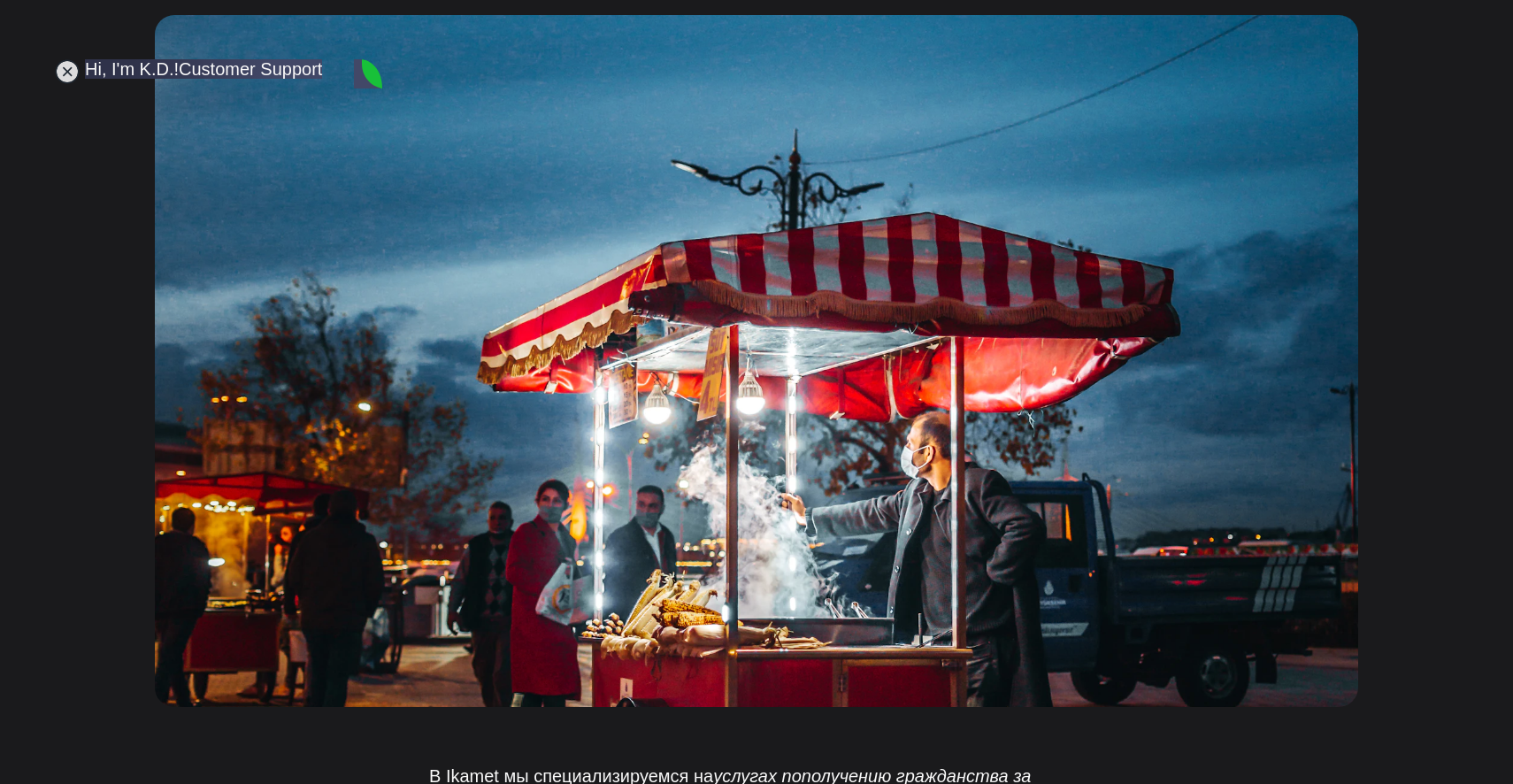
scroll to position [518, 0]
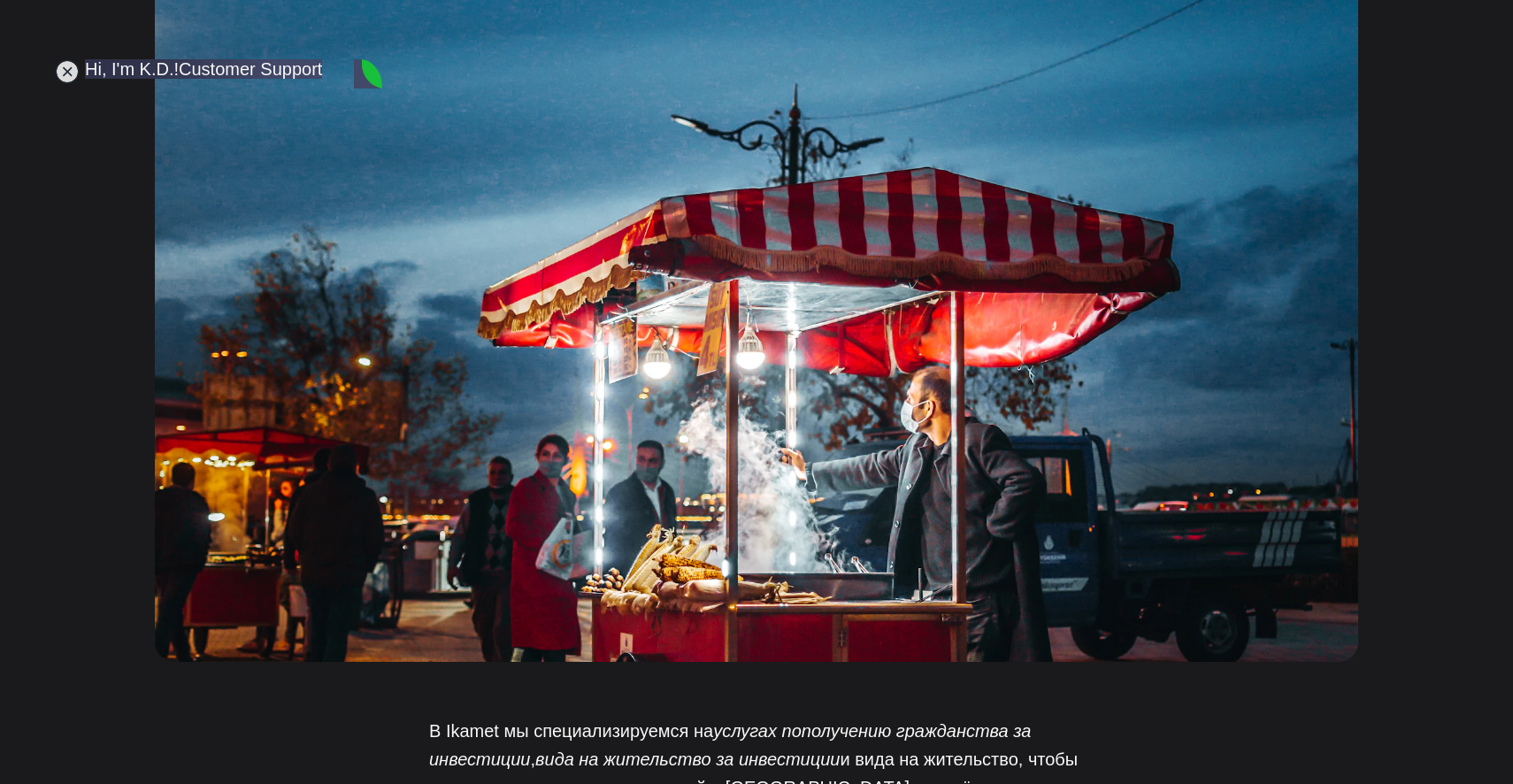
drag, startPoint x: 148, startPoint y: 551, endPoint x: 291, endPoint y: 590, distance: 148.2
drag, startPoint x: 288, startPoint y: 575, endPoint x: 144, endPoint y: 551, distance: 146.0
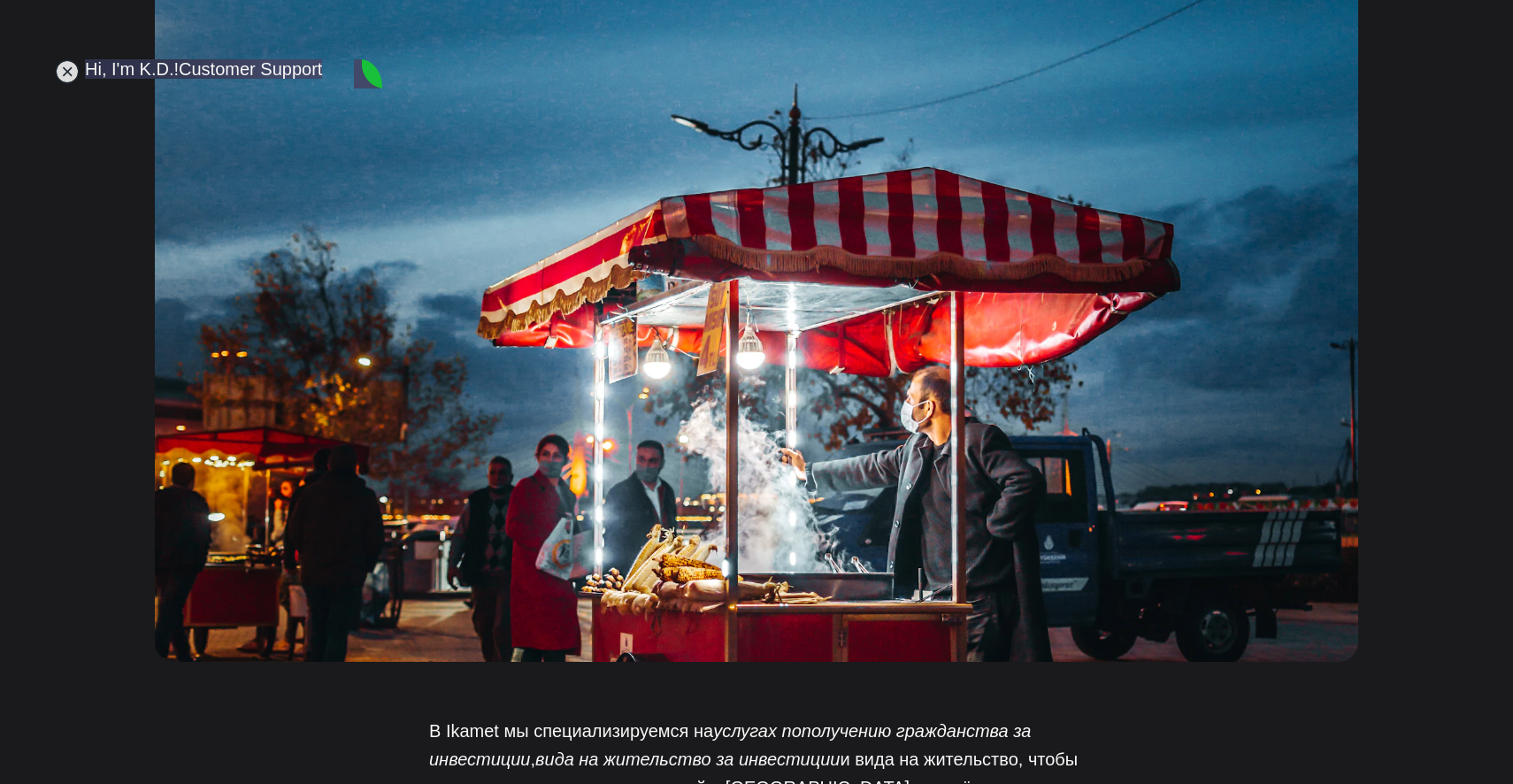
drag, startPoint x: 148, startPoint y: 550, endPoint x: 264, endPoint y: 576, distance: 118.9
drag, startPoint x: 152, startPoint y: 551, endPoint x: 331, endPoint y: 576, distance: 180.7
copy jdiv "Then the first stage is now to finalize the certificate"
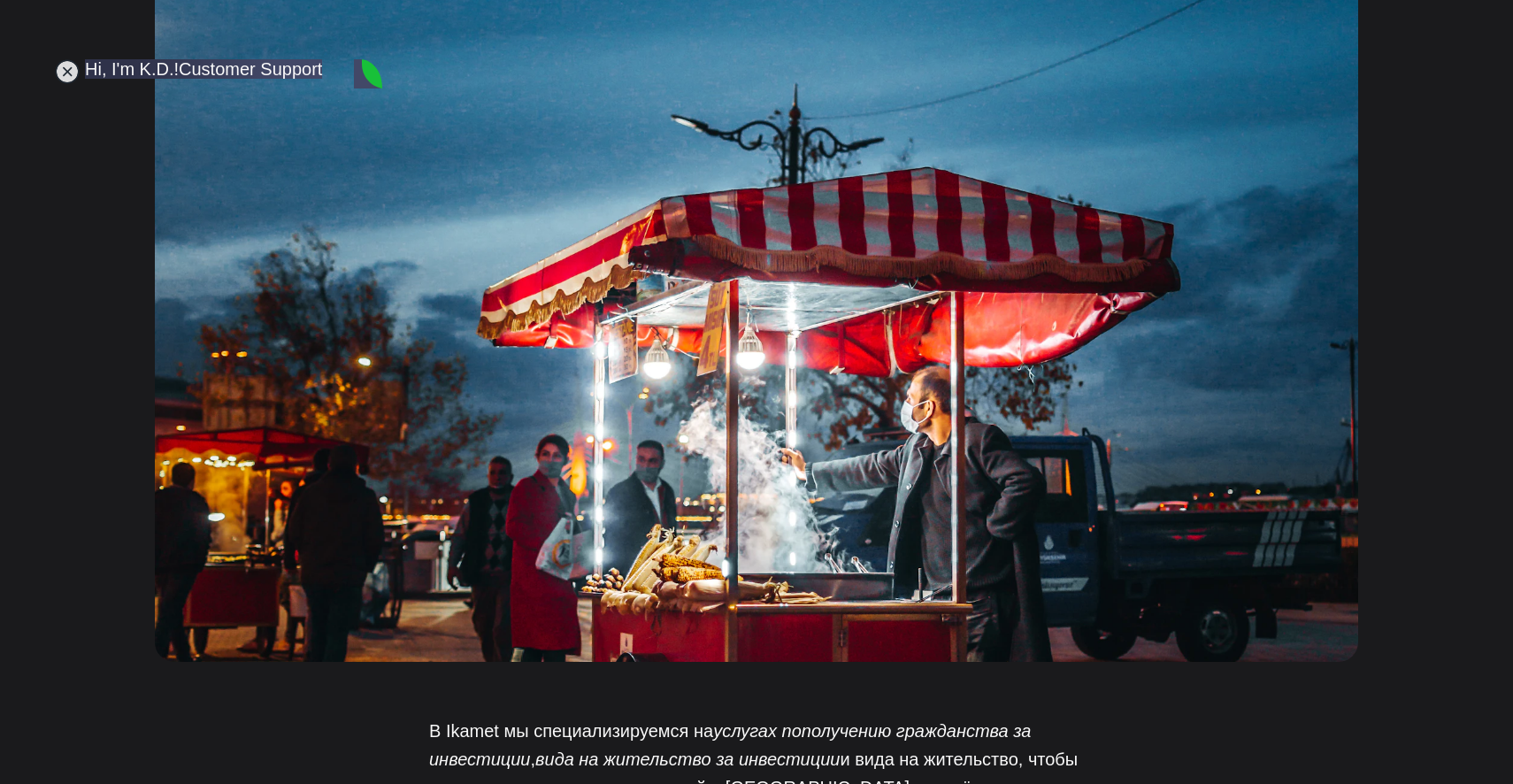
drag, startPoint x: 156, startPoint y: 626, endPoint x: 263, endPoint y: 641, distance: 108.0
drag, startPoint x: 211, startPoint y: 637, endPoint x: 150, endPoint y: 629, distance: 61.5
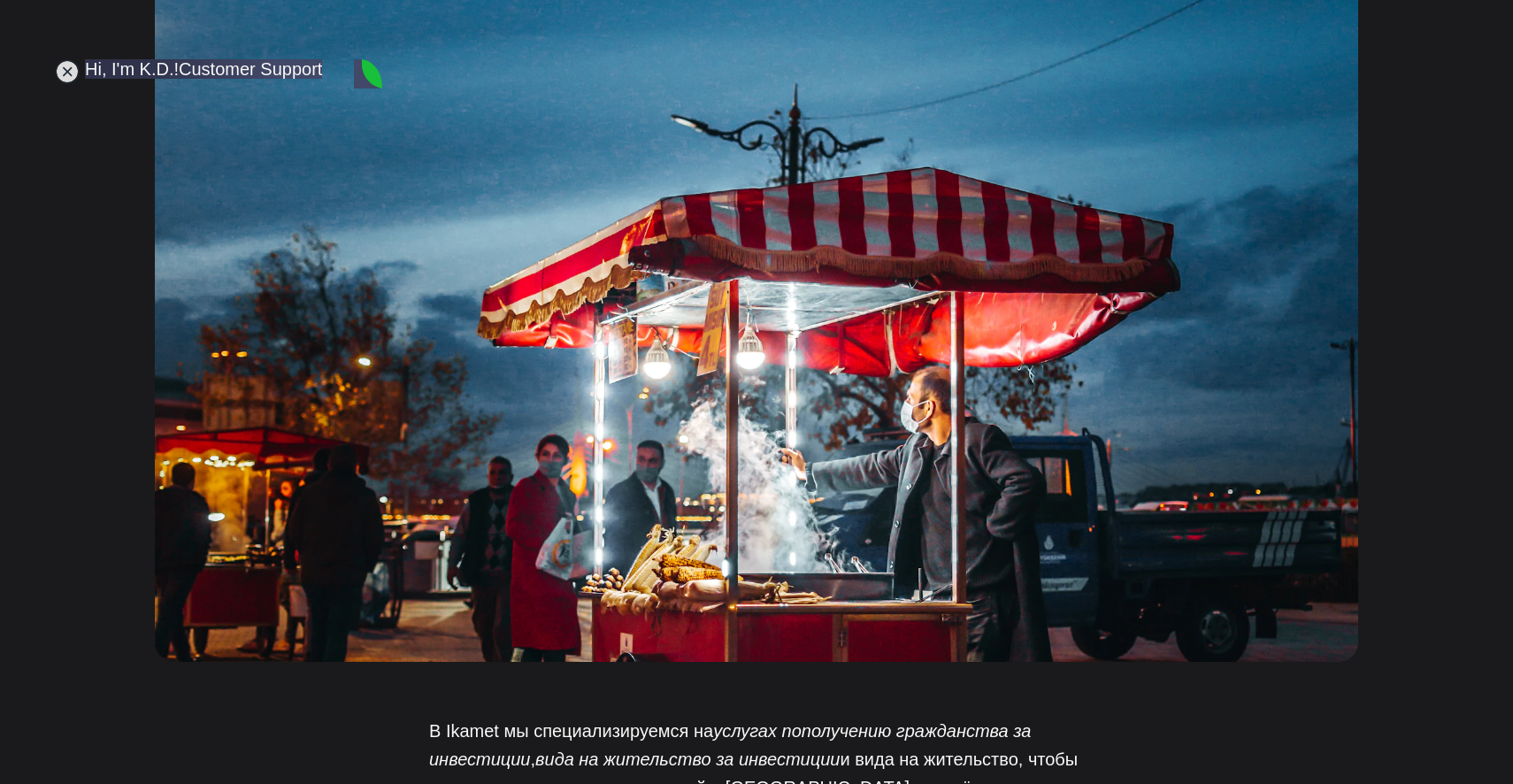
click at [71, 74] on jdiv at bounding box center [67, 72] width 25 height 25
